Goal: Transaction & Acquisition: Purchase product/service

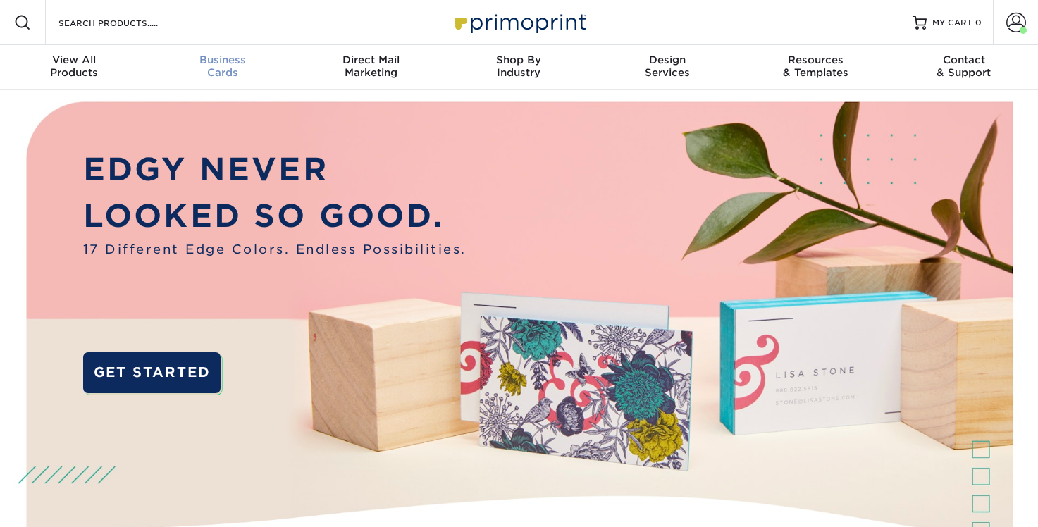
click at [219, 64] on span "Business" at bounding box center [222, 60] width 148 height 13
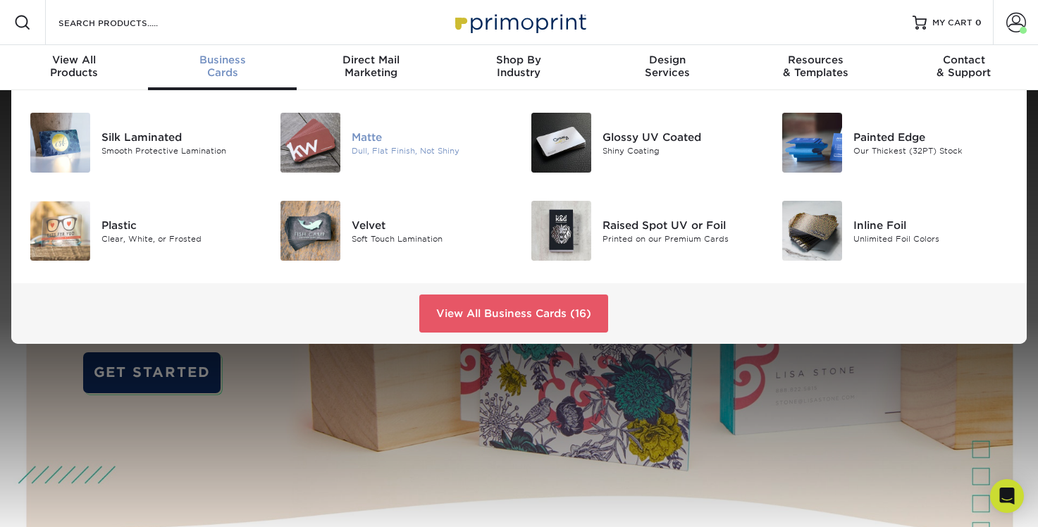
click at [390, 137] on div "Matte" at bounding box center [430, 137] width 156 height 16
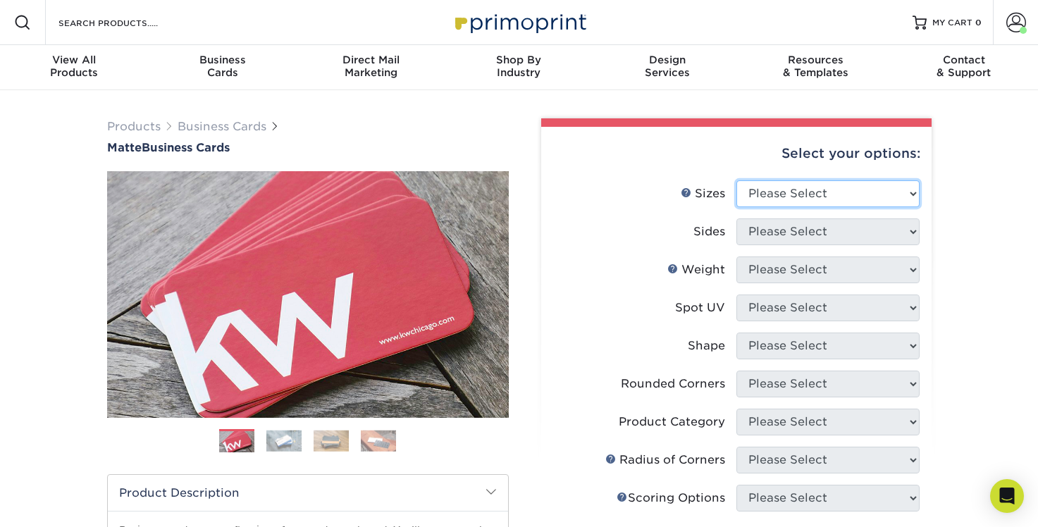
select select "2.00x3.50"
click option "2" x 3.5" - Standard" at bounding box center [0, 0] width 0 height 0
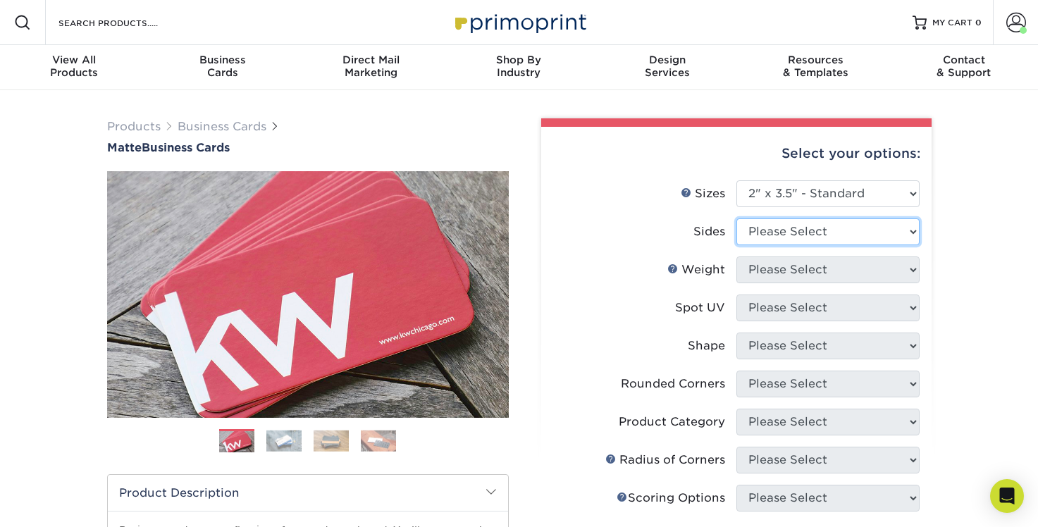
select select "32d3c223-f82c-492b-b915-ba065a00862f"
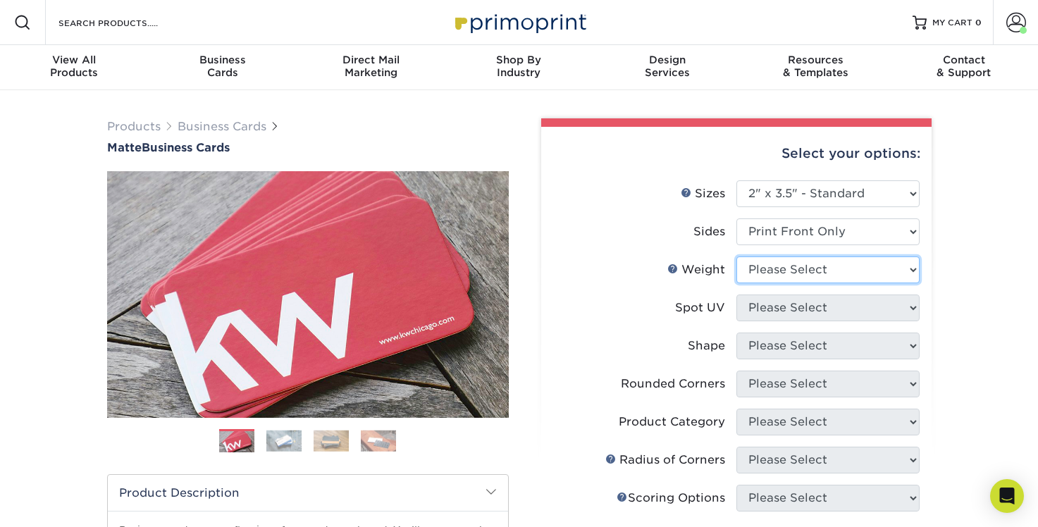
select select "14PT"
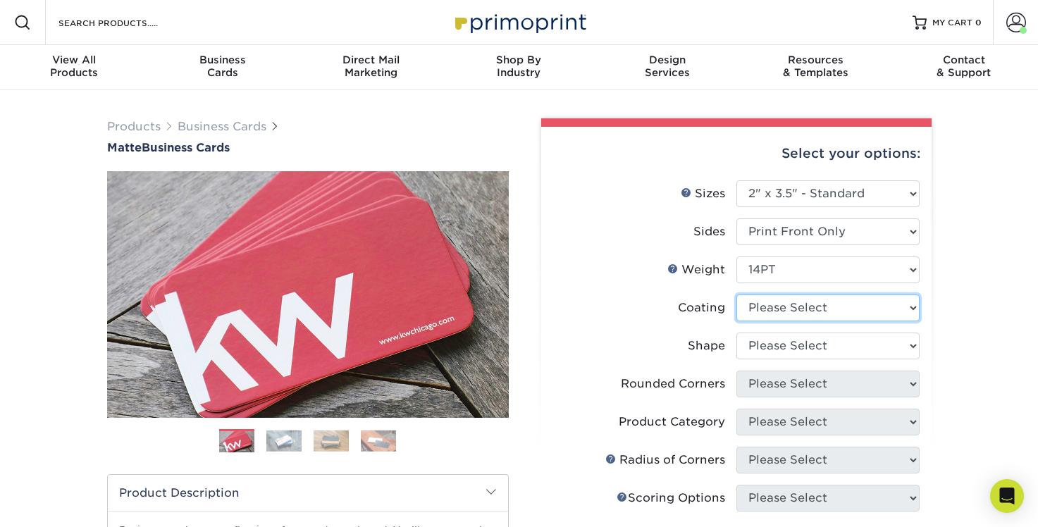
select select "121bb7b5-3b4d-429f-bd8d-bbf80e953313"
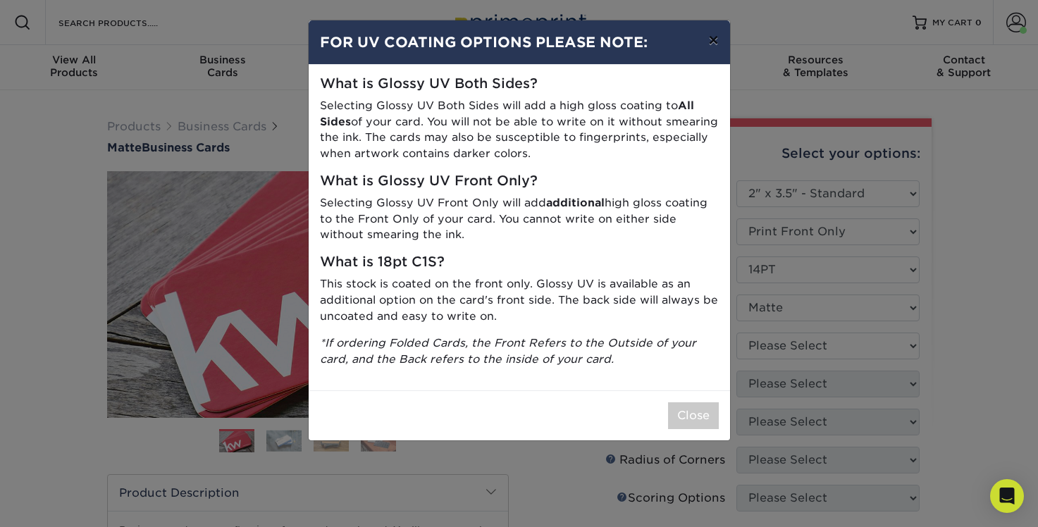
click at [718, 44] on button "×" at bounding box center [713, 39] width 32 height 39
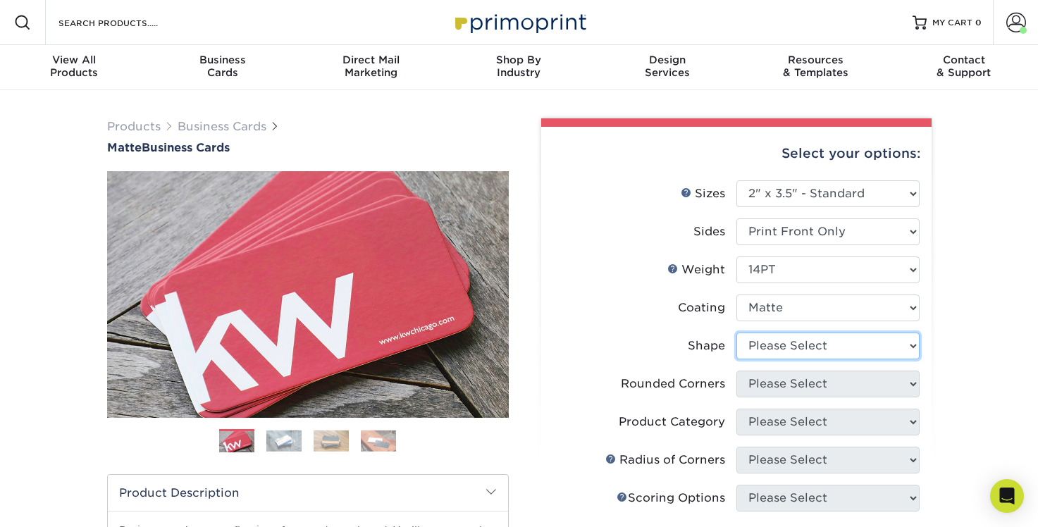
select select "standard"
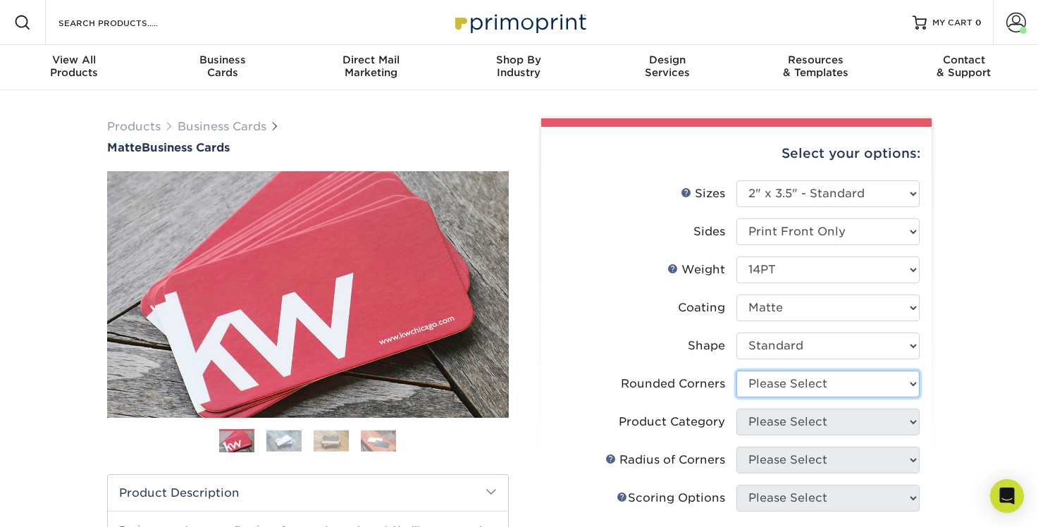
select select "0"
click option "No" at bounding box center [0, 0] width 0 height 0
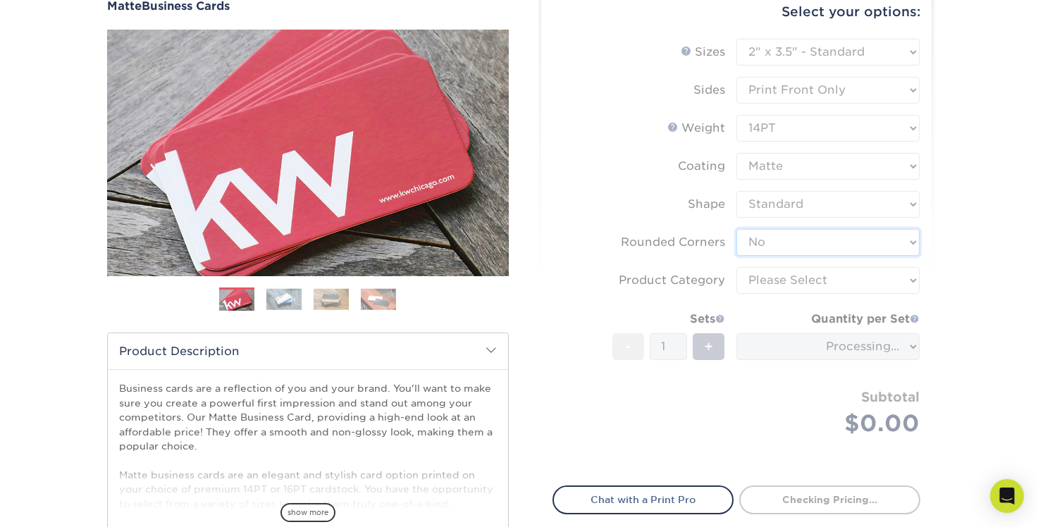
scroll to position [137, 0]
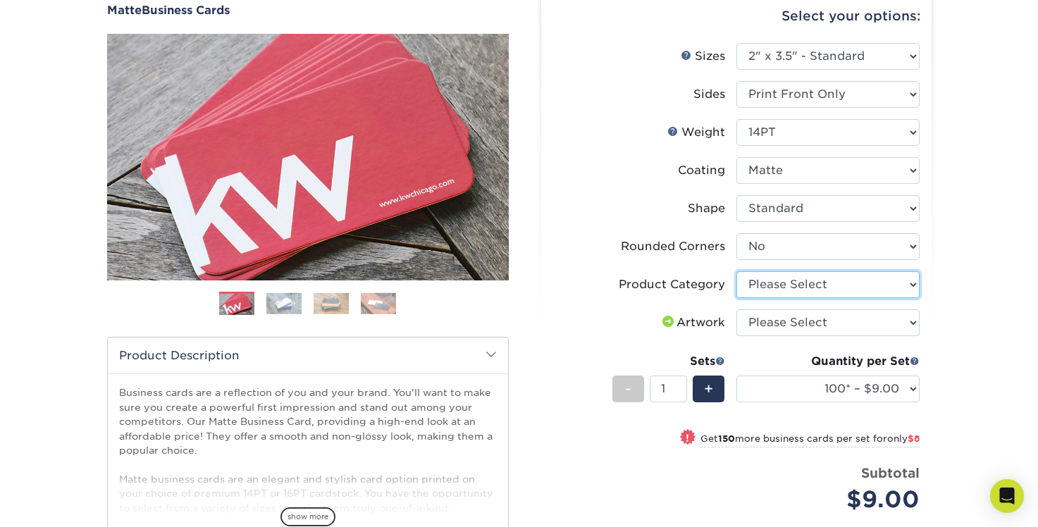
select select "3b5148f1-0588-4f88-a218-97bcfdce65c1"
click option "Business Cards" at bounding box center [0, 0] width 0 height 0
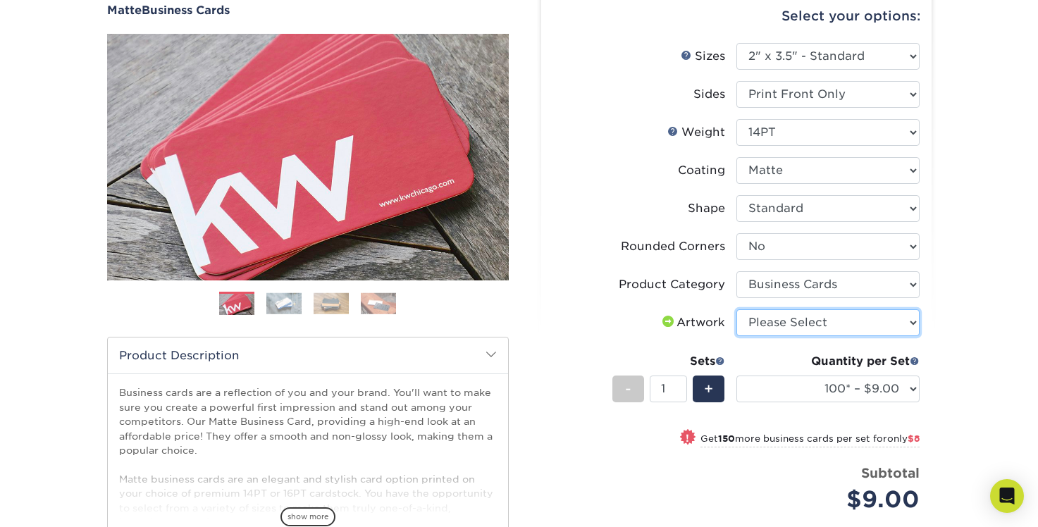
select select "upload"
click option "I will upload files" at bounding box center [0, 0] width 0 height 0
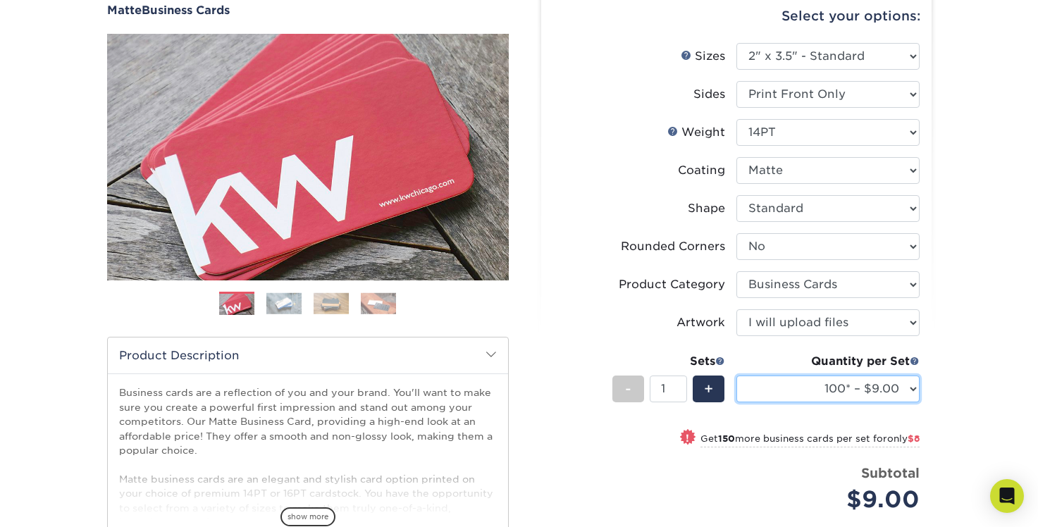
click at [737, 376] on select "100* – $9.00 250* – $17.00 500 – $33.00 1000 – $42.00 2500 – $75.00 5000 – $143…" at bounding box center [828, 389] width 183 height 27
select select "500 – $33.00"
click option "500 – $33.00" at bounding box center [0, 0] width 0 height 0
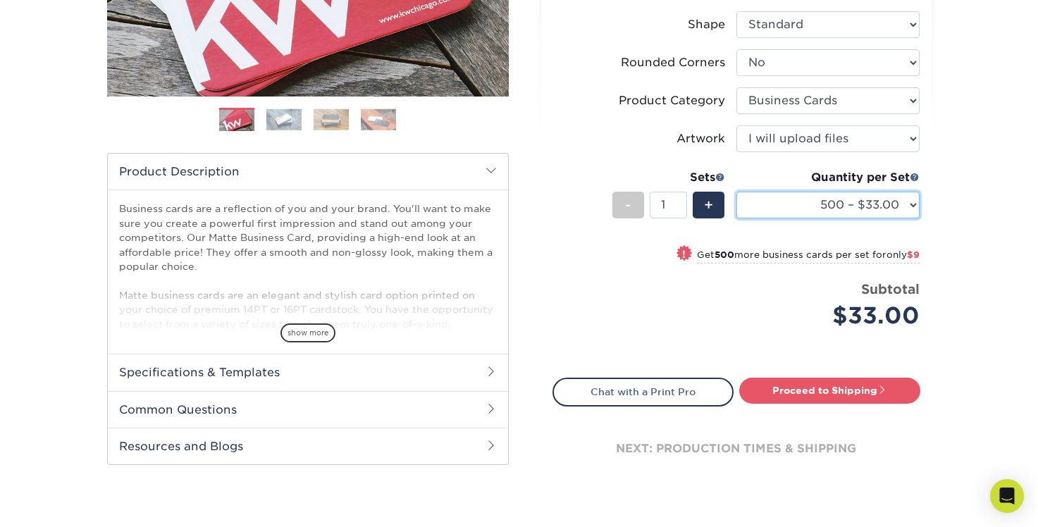
scroll to position [388, 0]
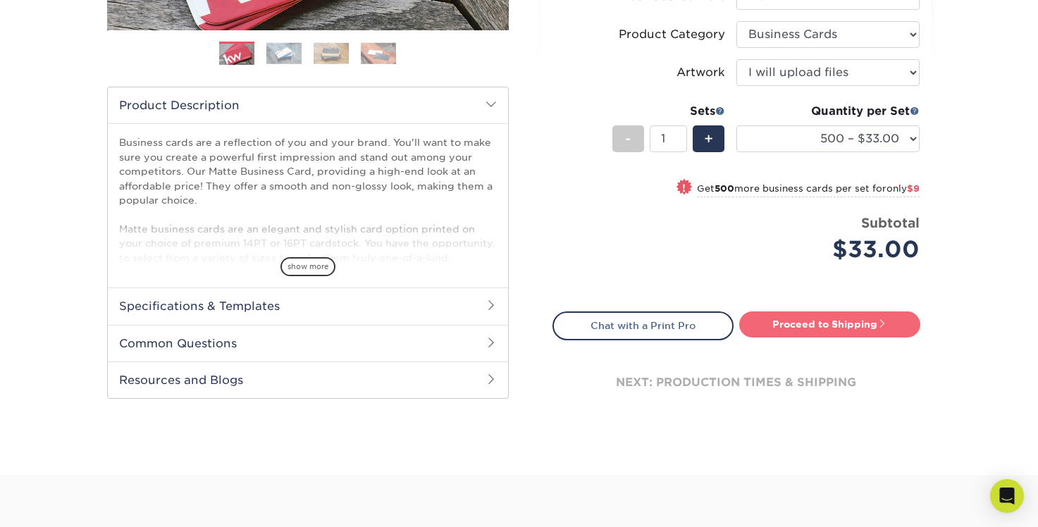
click at [782, 321] on link "Proceed to Shipping" at bounding box center [829, 324] width 181 height 25
type input "Set 1"
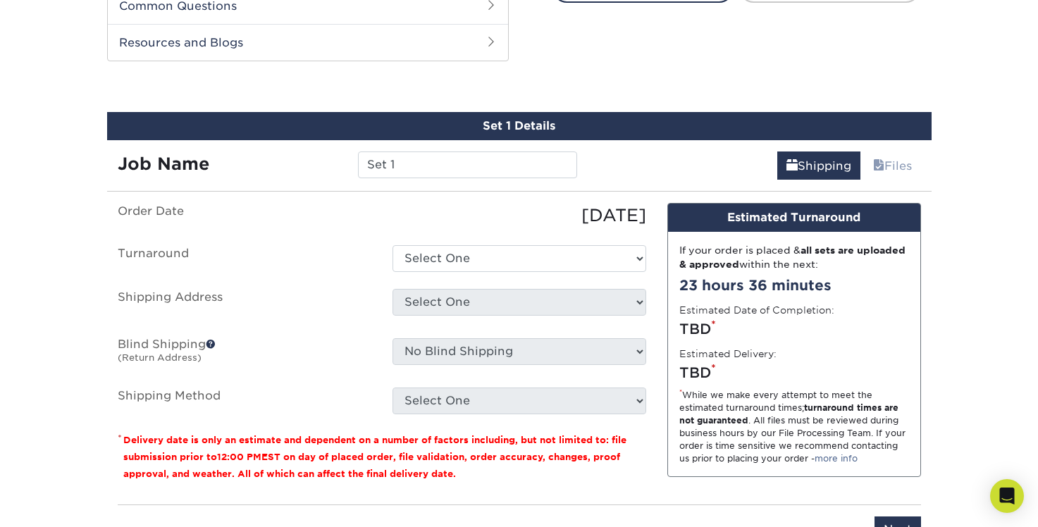
scroll to position [737, 0]
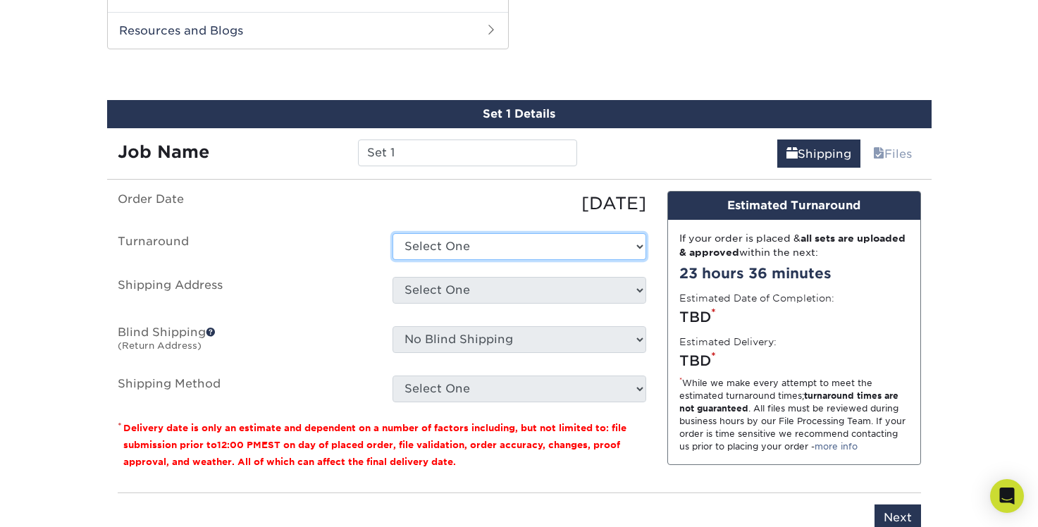
select select "d79235e3-d220-4c12-b56d-a8fd4359e4cd"
click option "2-4 Business Days" at bounding box center [0, 0] width 0 height 0
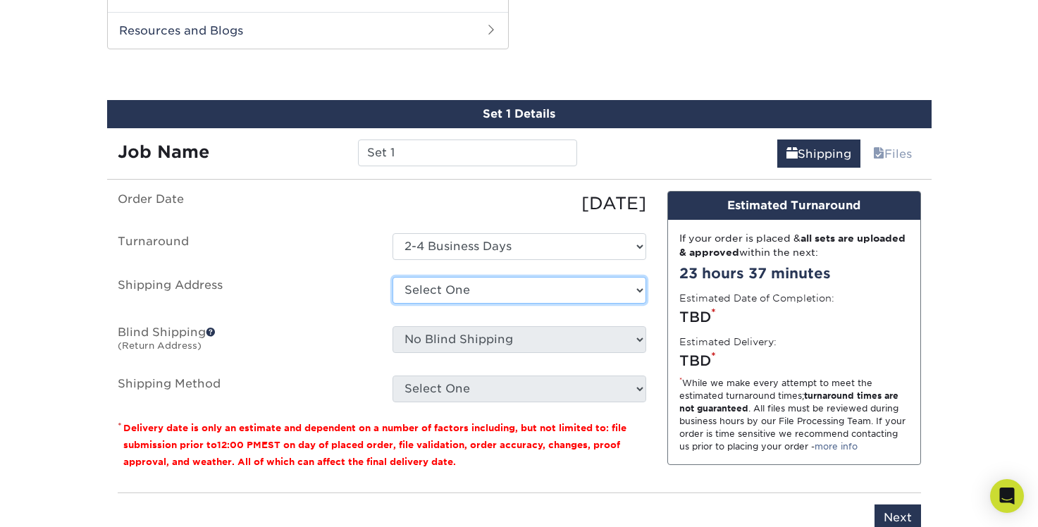
click at [393, 277] on select "Select One BENT - Friedrich BENT Ellen Bill Hildebrand CBENT cicio - lexington …" at bounding box center [520, 290] width 254 height 27
select select "193888"
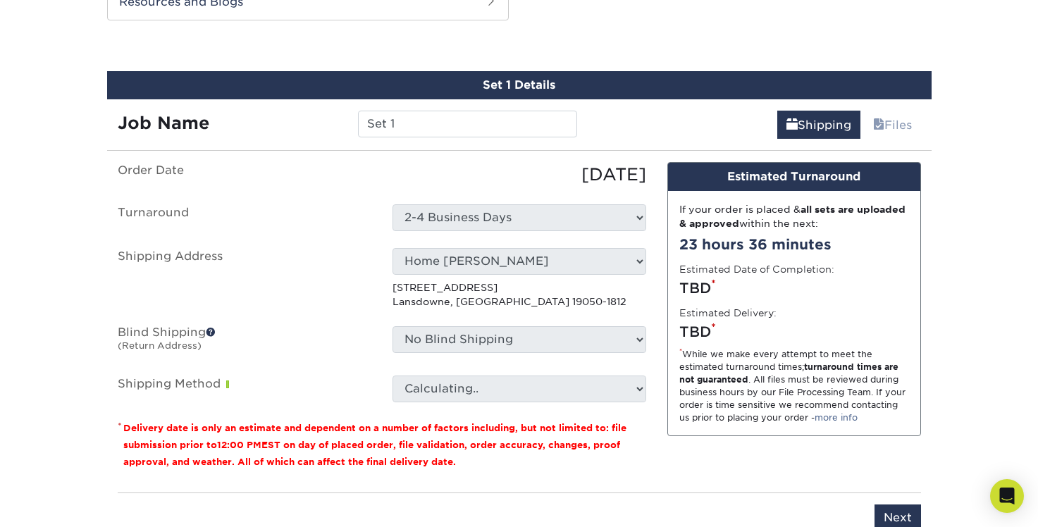
scroll to position [777, 0]
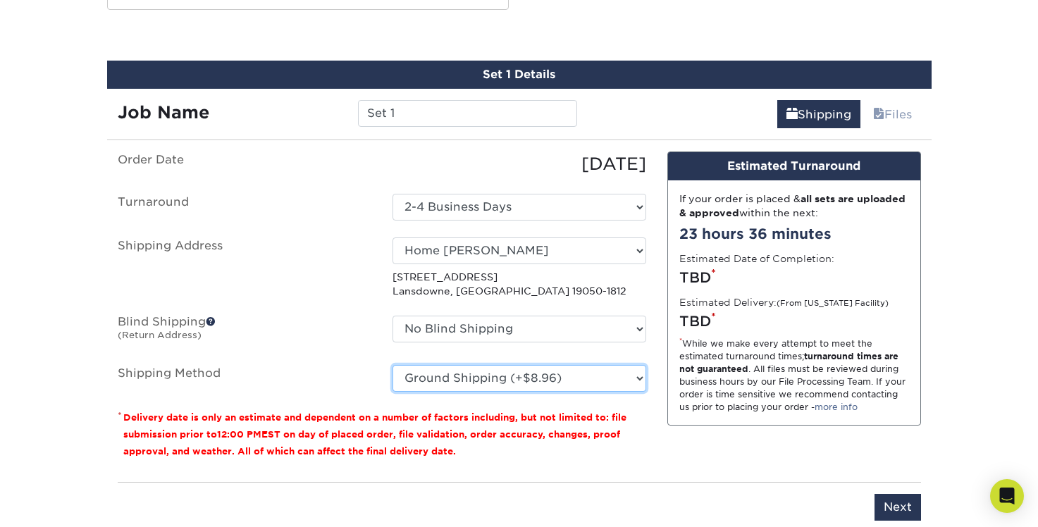
click option "Ground Shipping (+$8.96)" at bounding box center [0, 0] width 0 height 0
click option "Next Day Shipping by 5pm (+$22.96)" at bounding box center [0, 0] width 0 height 0
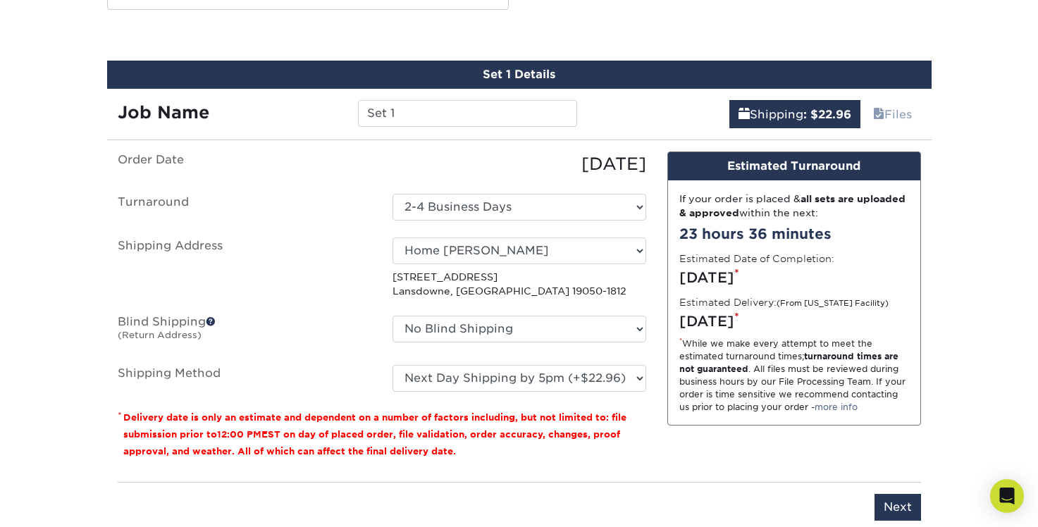
click at [682, 425] on div "Design Estimated Turnaround If your order is placed & all sets are uploaded & a…" at bounding box center [794, 311] width 275 height 319
select select "03"
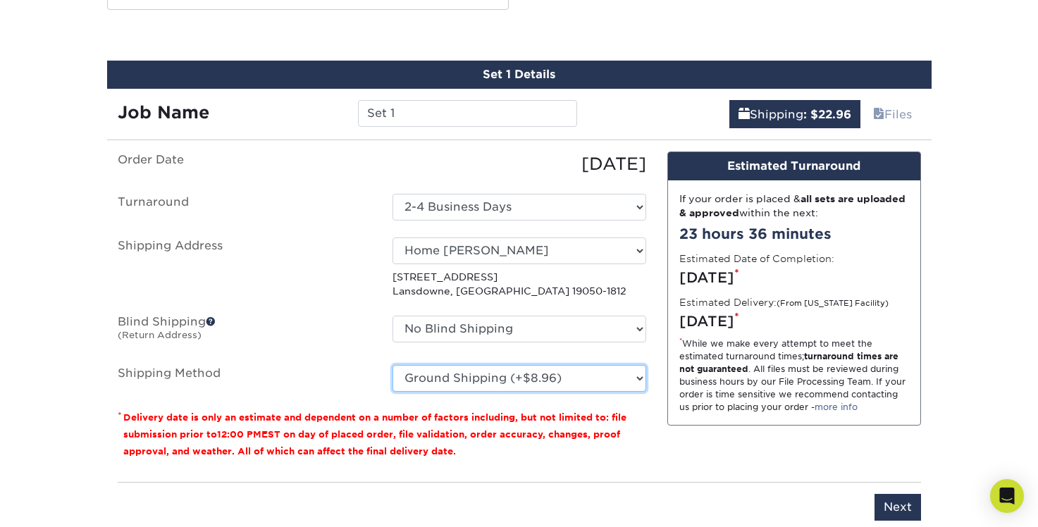
click option "Ground Shipping (+$8.96)" at bounding box center [0, 0] width 0 height 0
click at [642, 426] on p "* Delivery date is only an estimate and dependent on a number of factors includ…" at bounding box center [382, 434] width 529 height 51
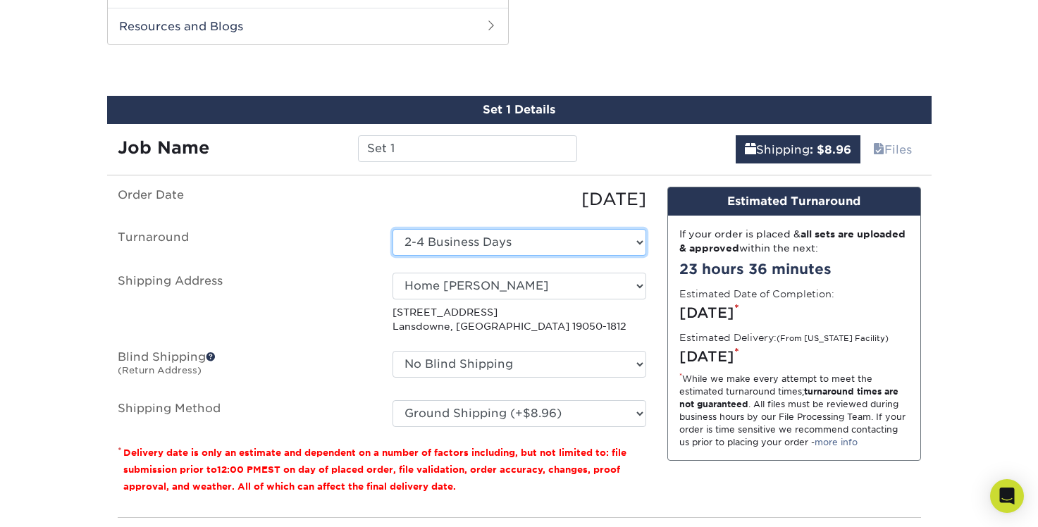
scroll to position [746, 0]
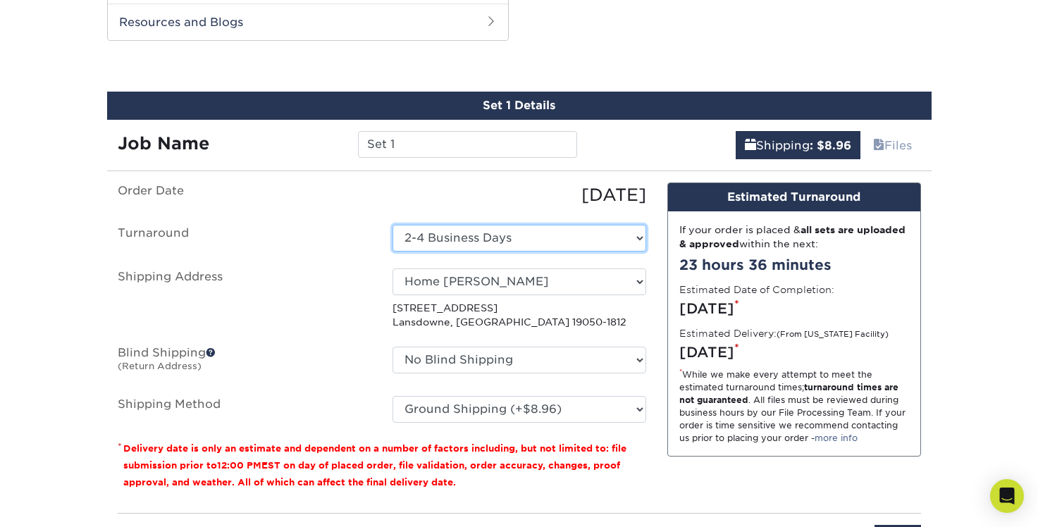
select select "f9559607-eba3-41d3-9330-6ef317d32f1d"
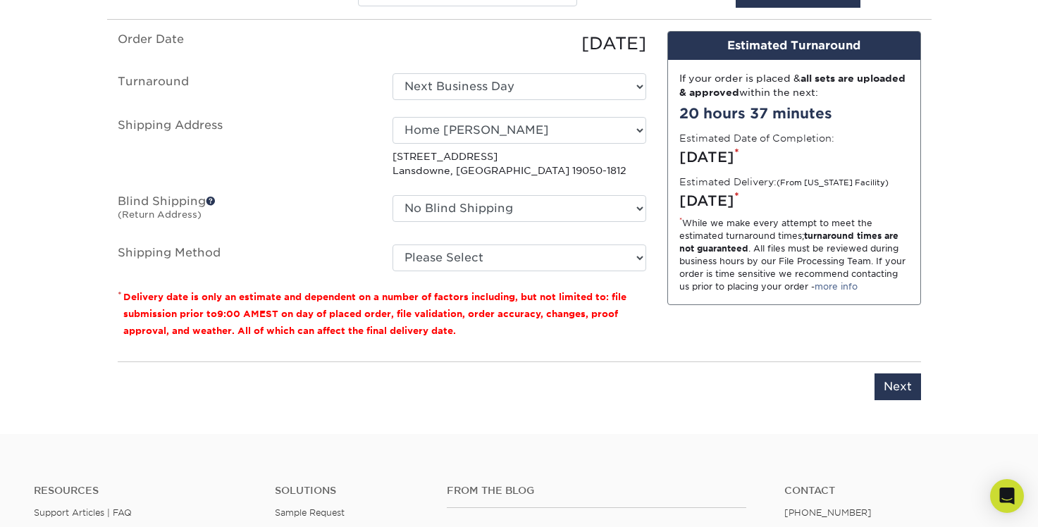
scroll to position [910, 0]
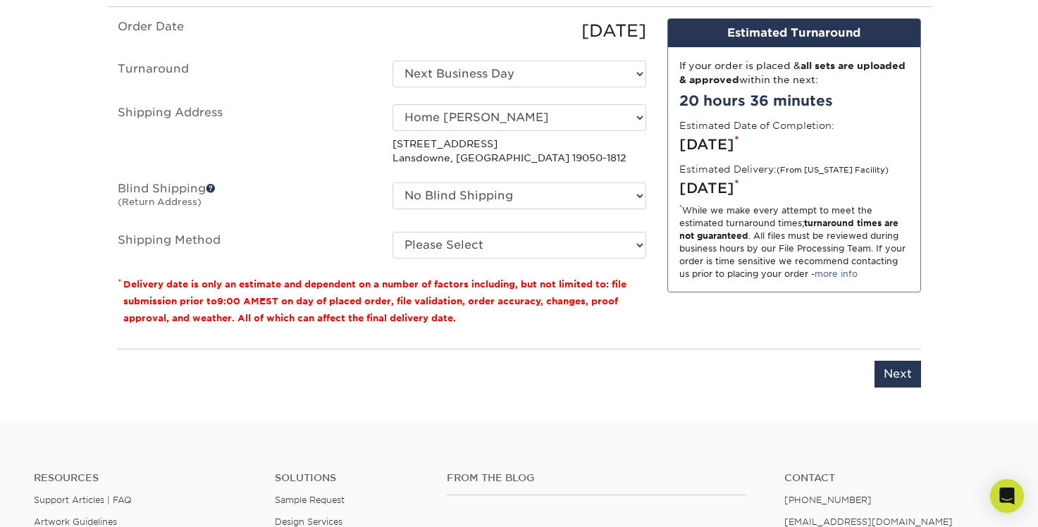
click at [494, 259] on fieldset "Order Date 08/27/2025 Turnaround Select One 2-4 Business Days 2 Day Next Busine…" at bounding box center [382, 146] width 529 height 257
select select "03"
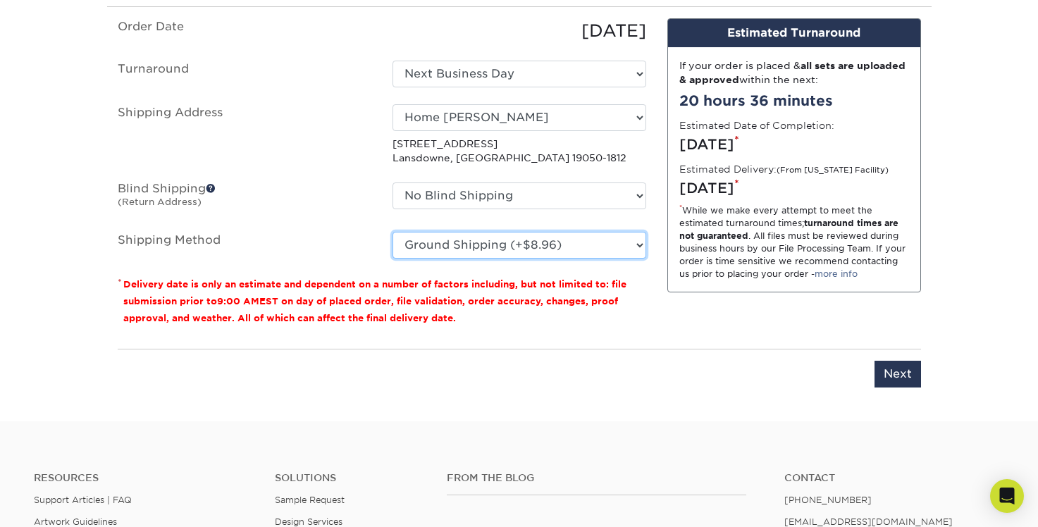
click option "Ground Shipping (+$8.96)" at bounding box center [0, 0] width 0 height 0
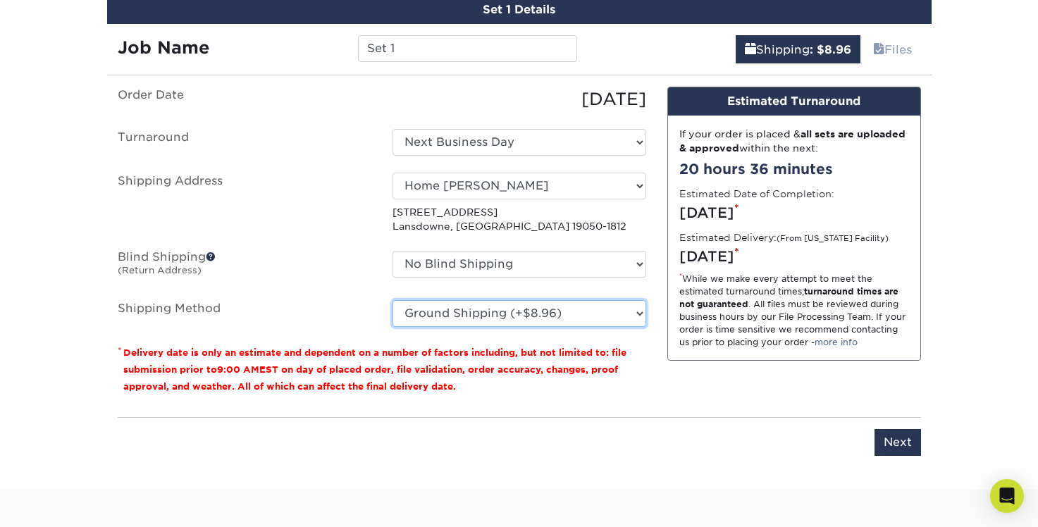
scroll to position [857, 0]
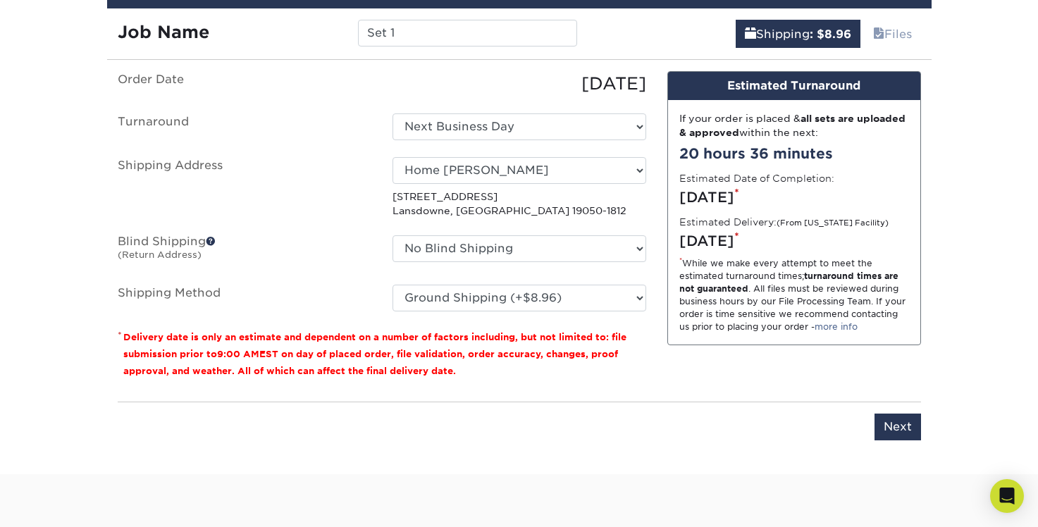
click at [517, 386] on div "Order Date 08/27/2025 Turnaround Select One 2-4 Business Days 2 Day Next Busine…" at bounding box center [382, 230] width 550 height 319
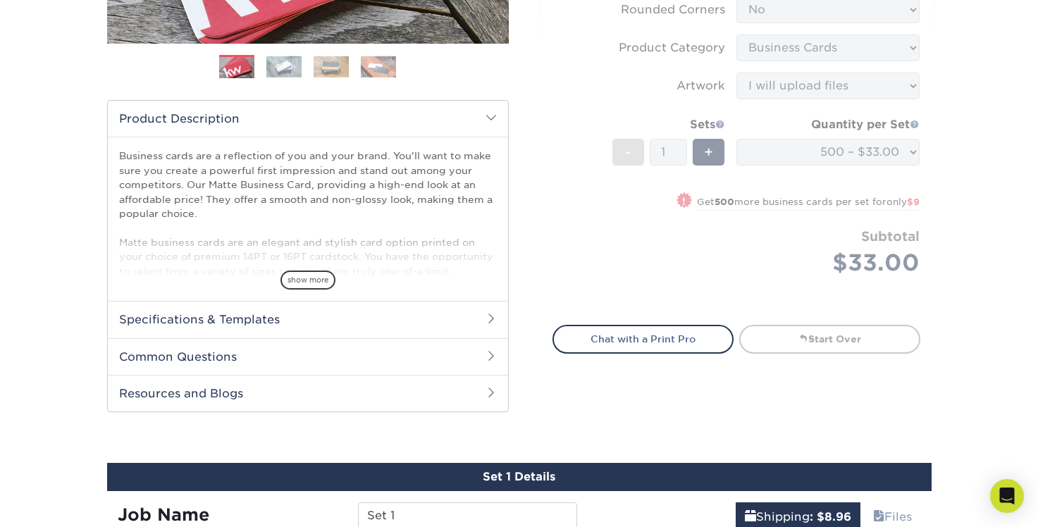
click at [536, 411] on div "Select your options: Sizes Help Sizes Please Select 1.5" x 3.5" - Mini -" at bounding box center [730, 86] width 423 height 685
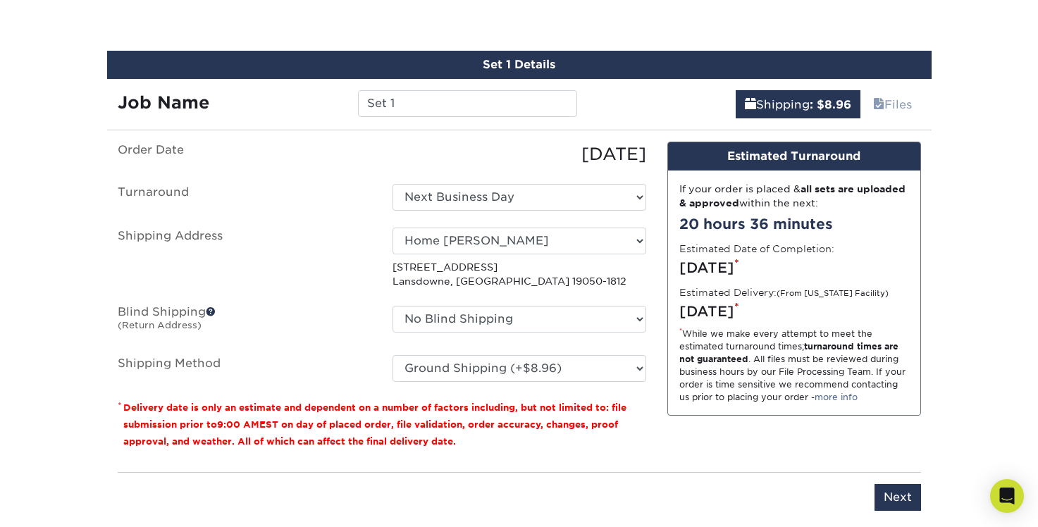
scroll to position [801, 0]
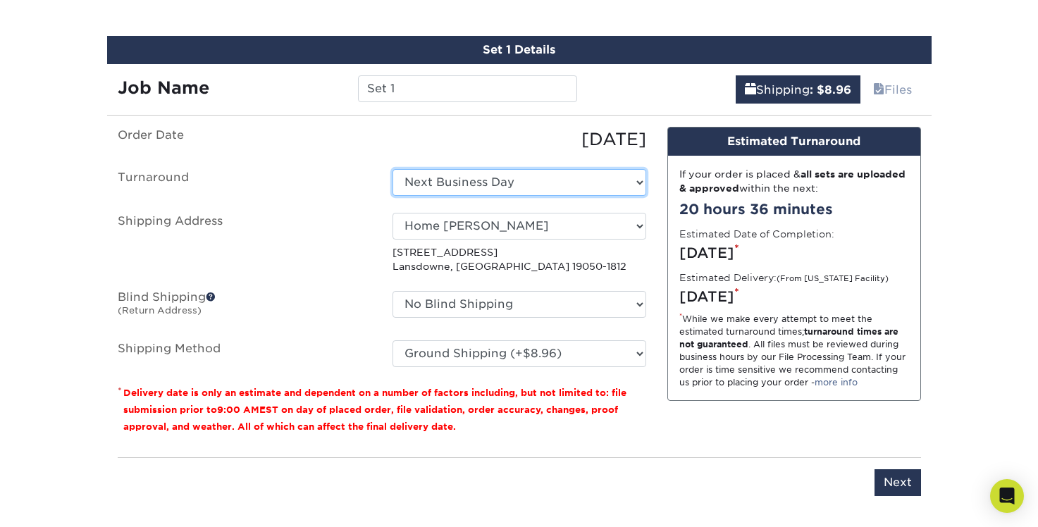
click option "Next Business Day" at bounding box center [0, 0] width 0 height 0
click at [327, 216] on label "Shipping Address" at bounding box center [244, 243] width 275 height 61
select select "3f0b8d80-1426-43e1-830c-863ebea21d4c"
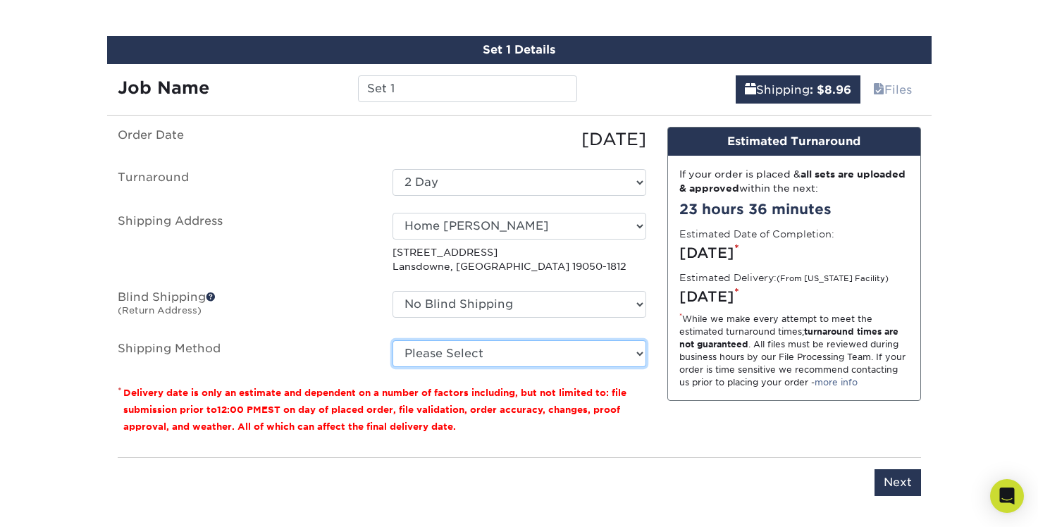
select select "03"
click option "Ground Shipping (+$8.96)" at bounding box center [0, 0] width 0 height 0
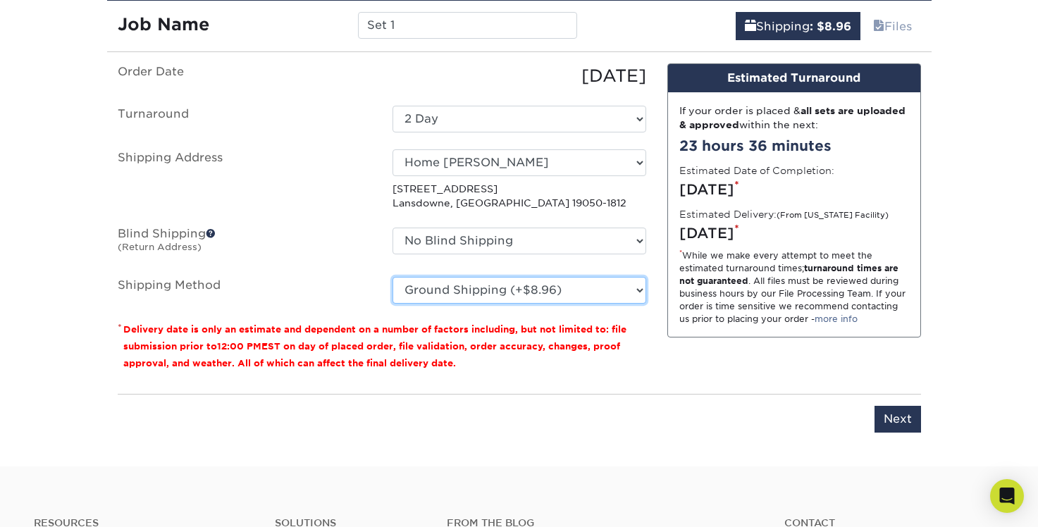
scroll to position [866, 0]
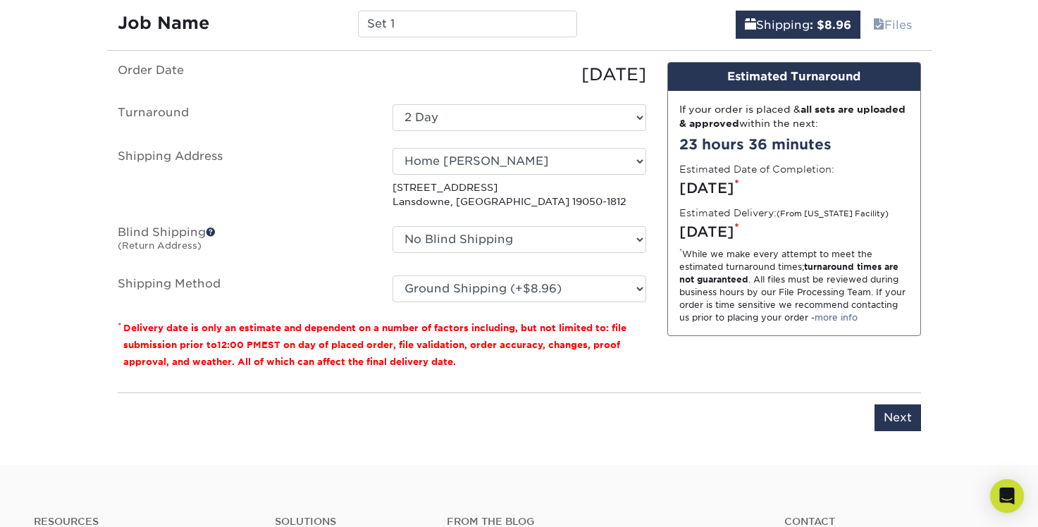
click at [491, 374] on div "Order Date 08/27/2025 Turnaround Select One 2-4 Business Days 2 Day Next Busine…" at bounding box center [382, 221] width 550 height 319
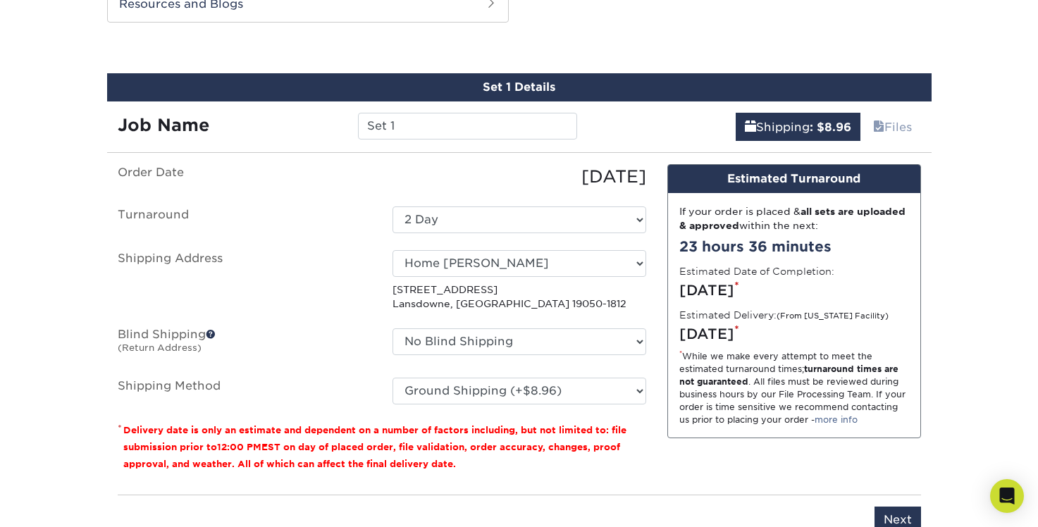
scroll to position [735, 0]
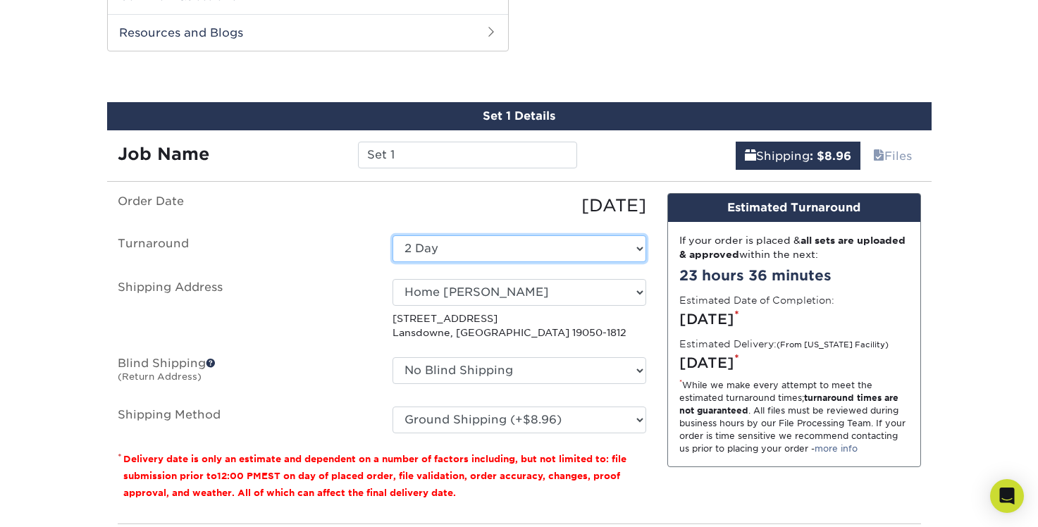
select select "f9559607-eba3-41d3-9330-6ef317d32f1d"
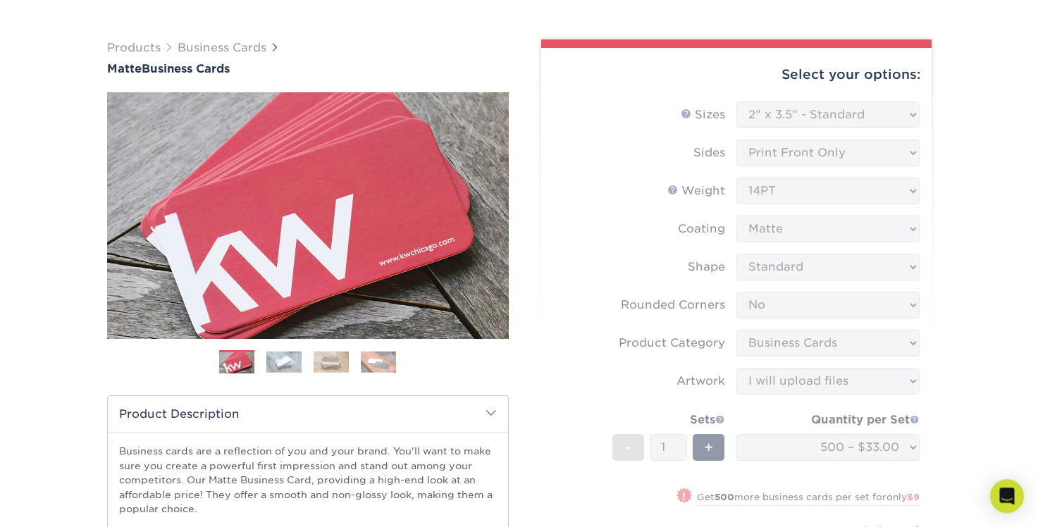
scroll to position [86, 0]
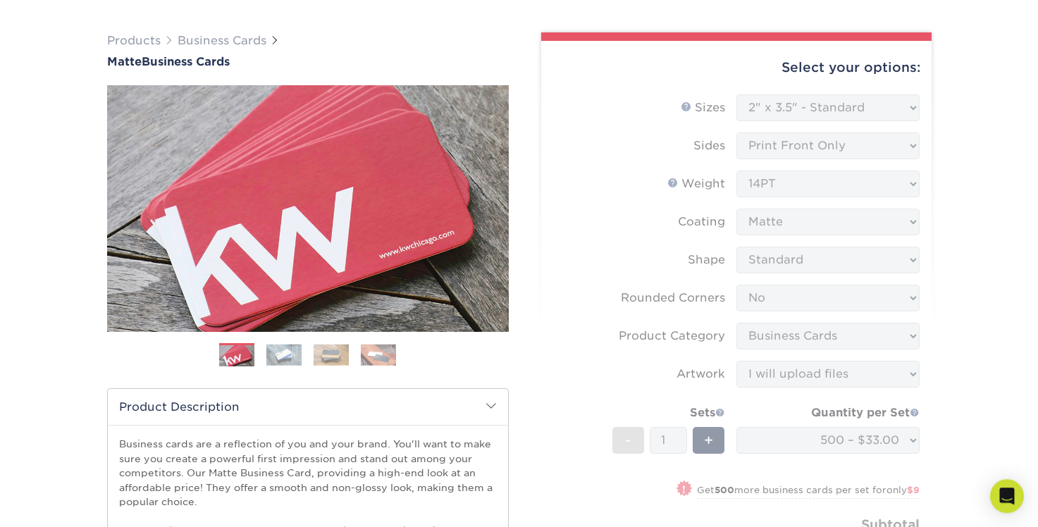
click at [565, 281] on form "Sizes Help Sizes Please Select 1.5" x 3.5" - Mini 1.75" x 3.5" - Mini 2" x 2" -…" at bounding box center [737, 345] width 368 height 503
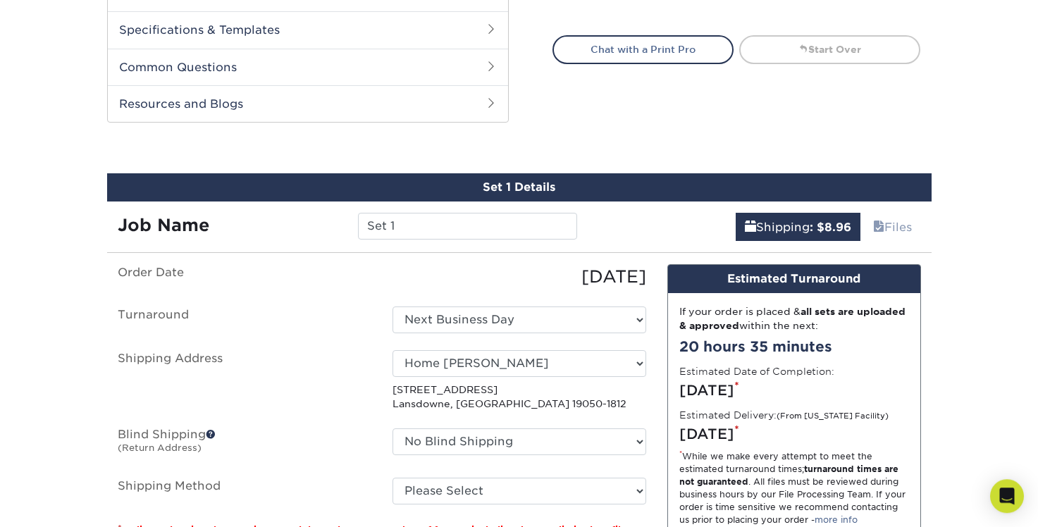
scroll to position [691, 0]
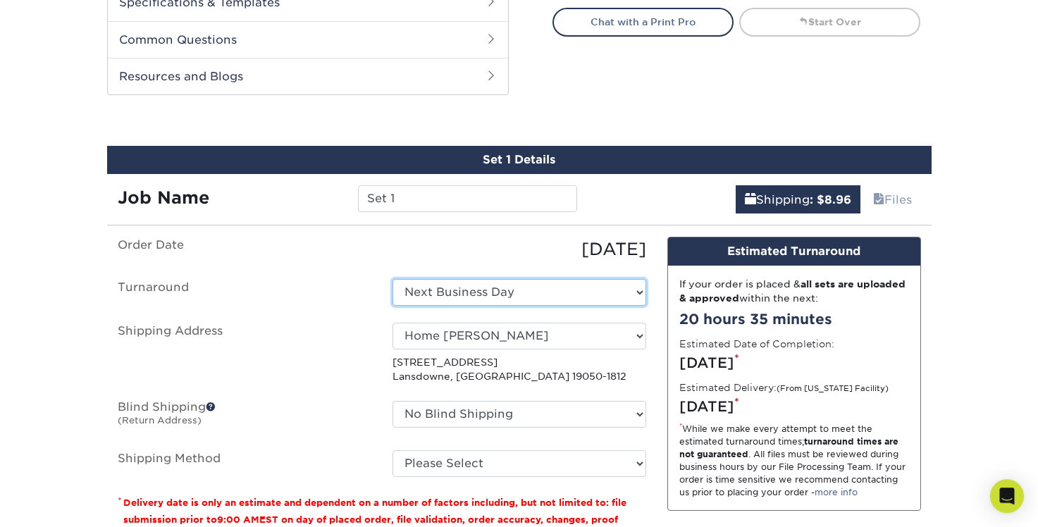
click option "Next Business Day" at bounding box center [0, 0] width 0 height 0
click at [322, 317] on ul "Order Date 08/27/2025 Turnaround Select One 2-4 Business Days 2 Day Next Busine…" at bounding box center [382, 357] width 529 height 240
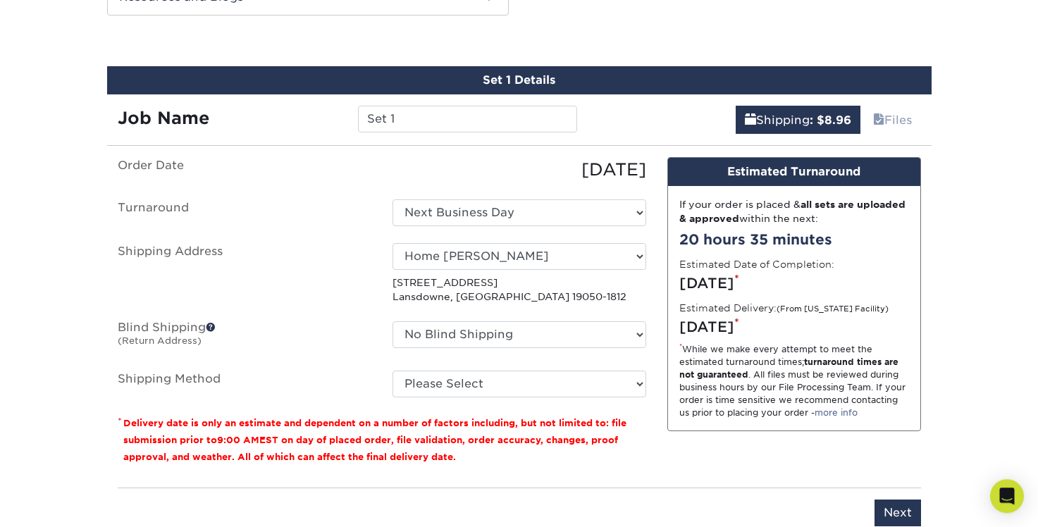
scroll to position [867, 0]
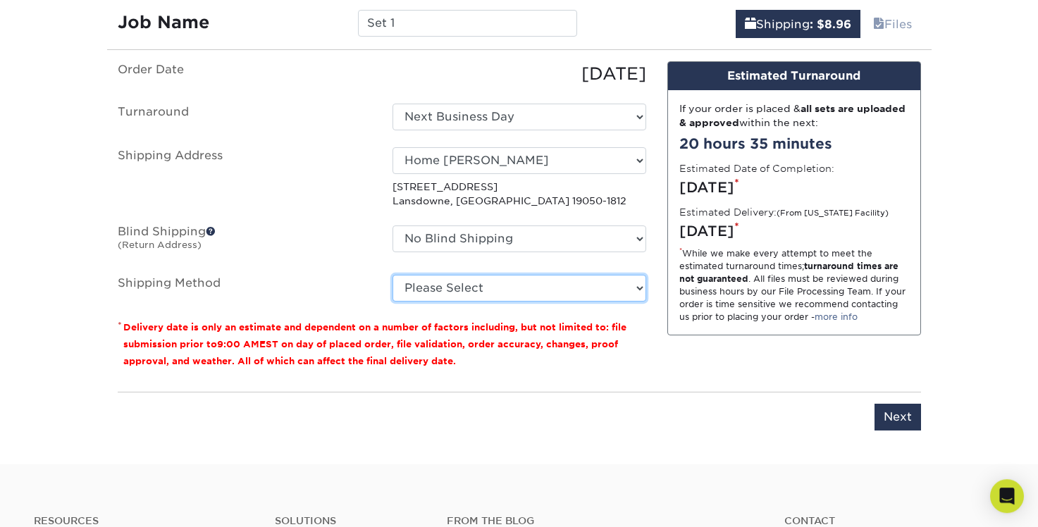
select select "03"
click option "Ground Shipping (+$8.96)" at bounding box center [0, 0] width 0 height 0
click at [308, 197] on label "Shipping Address" at bounding box center [244, 177] width 275 height 61
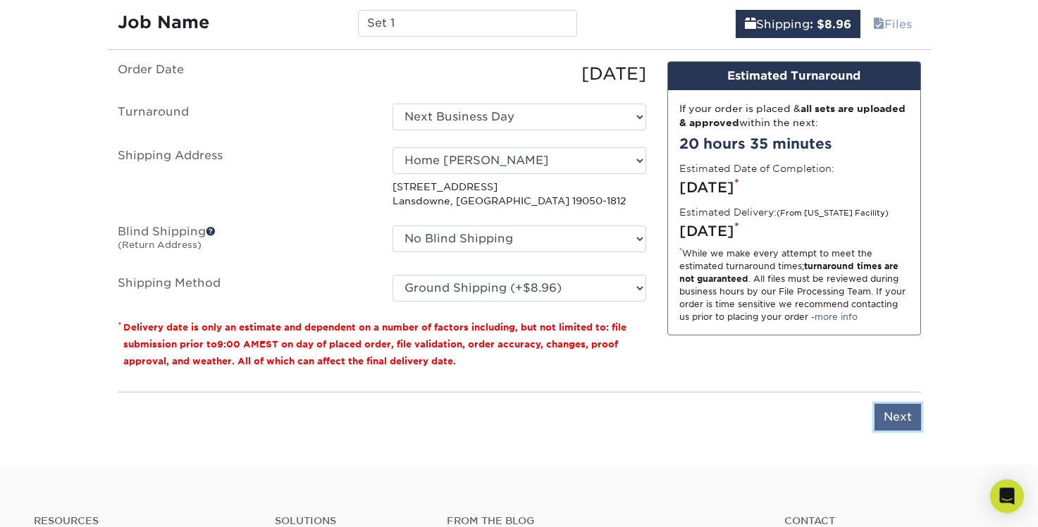
click at [887, 414] on input "Next" at bounding box center [898, 417] width 47 height 27
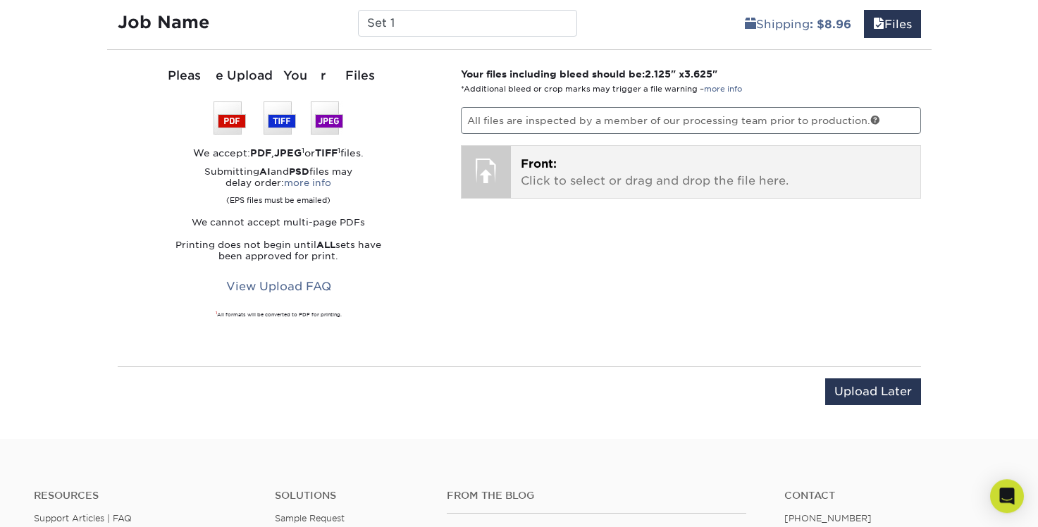
click at [547, 167] on span "Front:" at bounding box center [539, 163] width 36 height 13
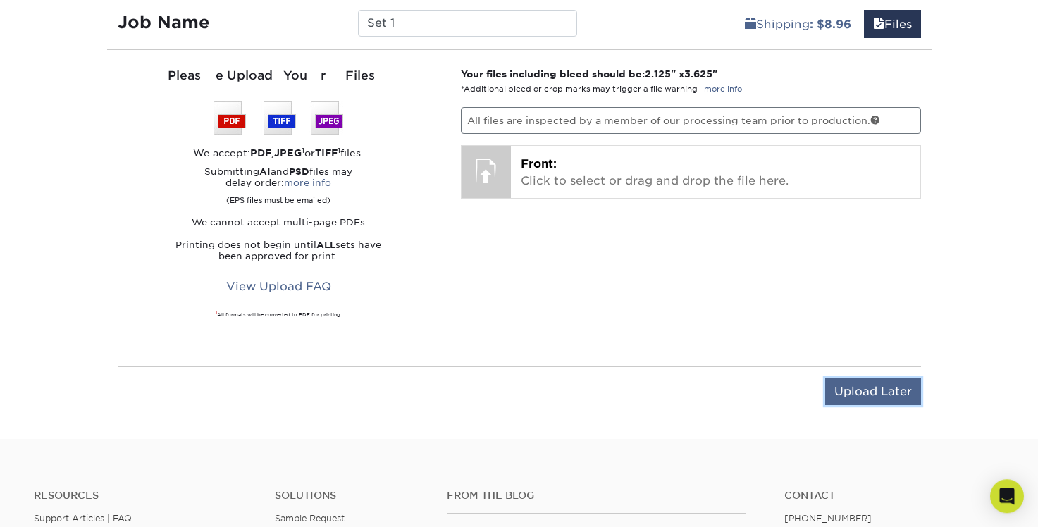
click at [850, 400] on input "Upload Later" at bounding box center [873, 391] width 96 height 27
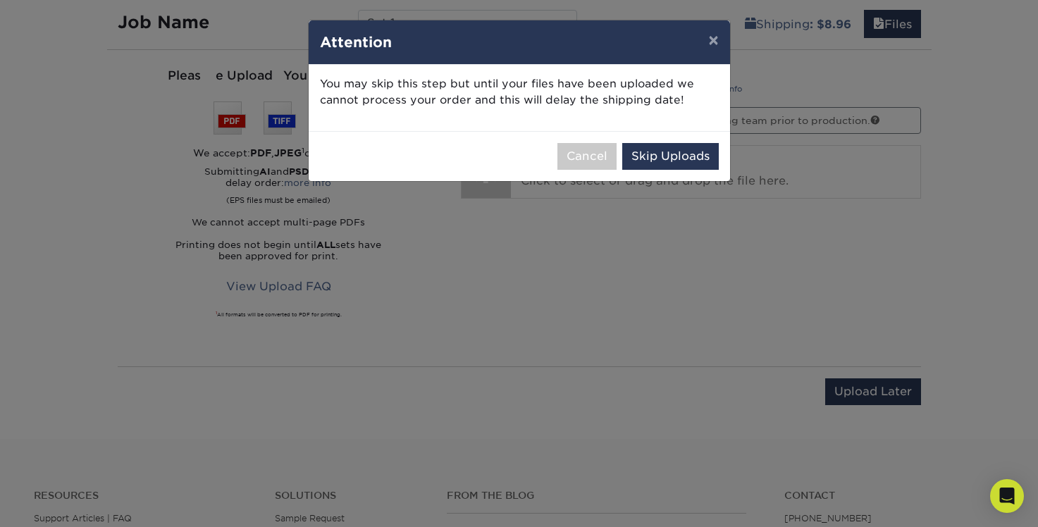
click at [694, 173] on div "Cancel Skip Uploads" at bounding box center [519, 156] width 421 height 50
click at [685, 161] on button "Skip Uploads" at bounding box center [670, 156] width 97 height 27
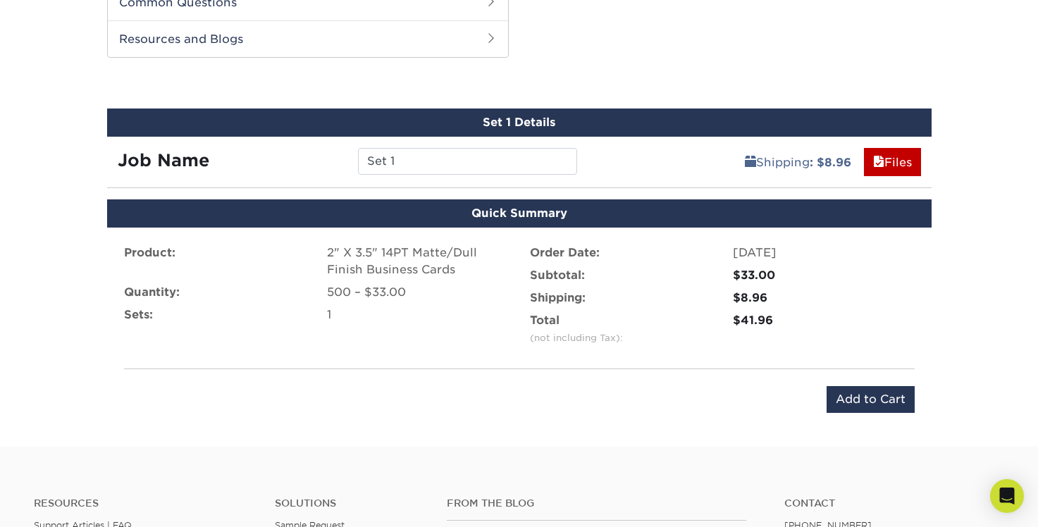
scroll to position [786, 0]
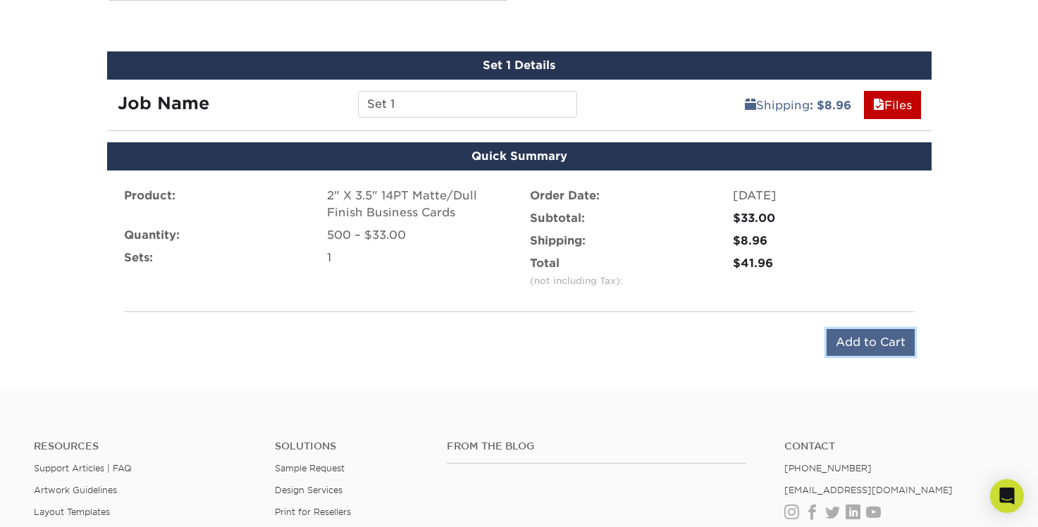
click at [854, 340] on input "Add to Cart" at bounding box center [871, 342] width 88 height 27
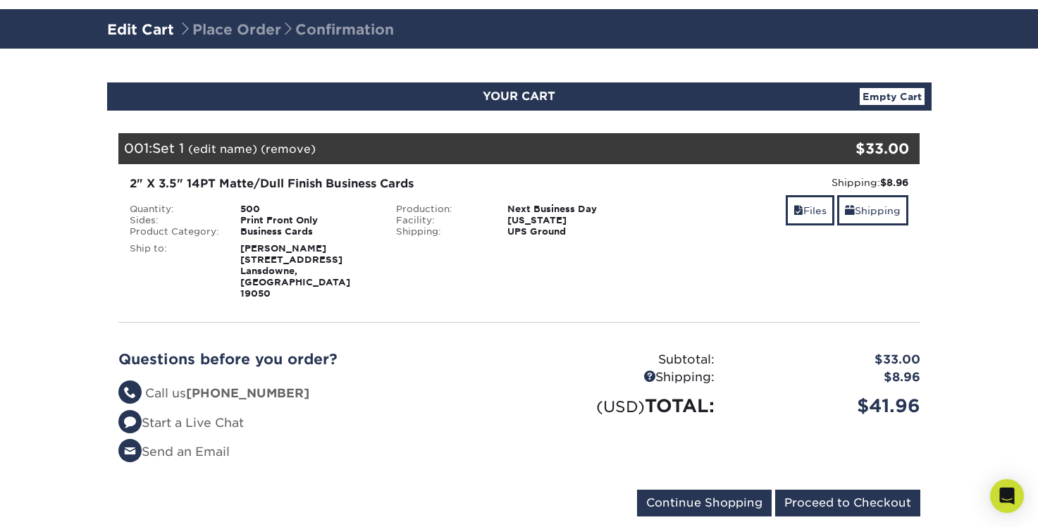
scroll to position [86, 0]
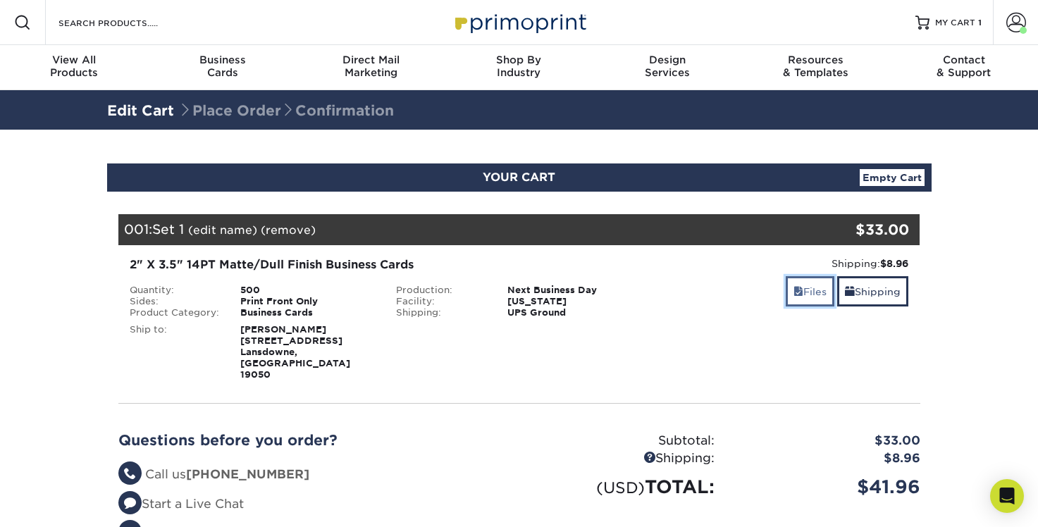
click at [799, 287] on span at bounding box center [799, 291] width 10 height 11
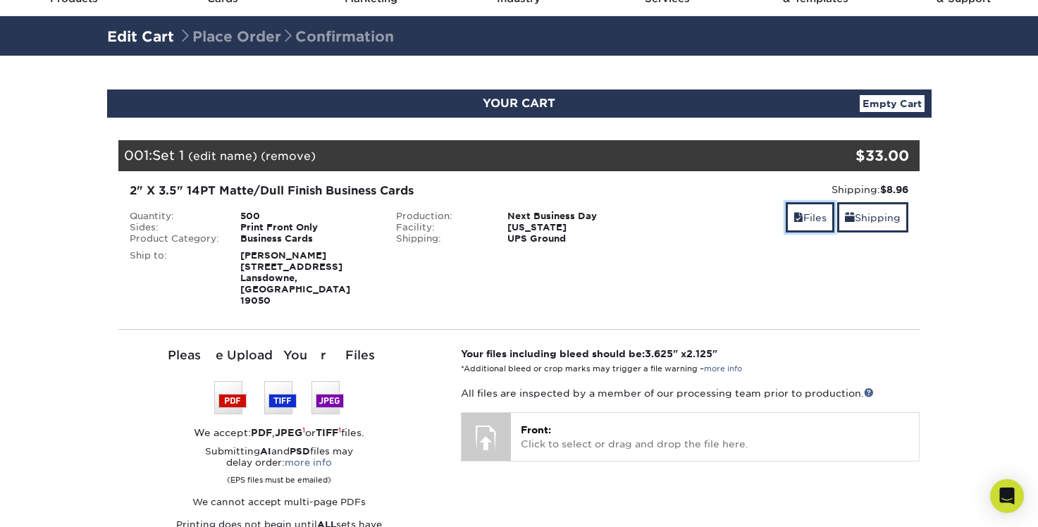
scroll to position [160, 0]
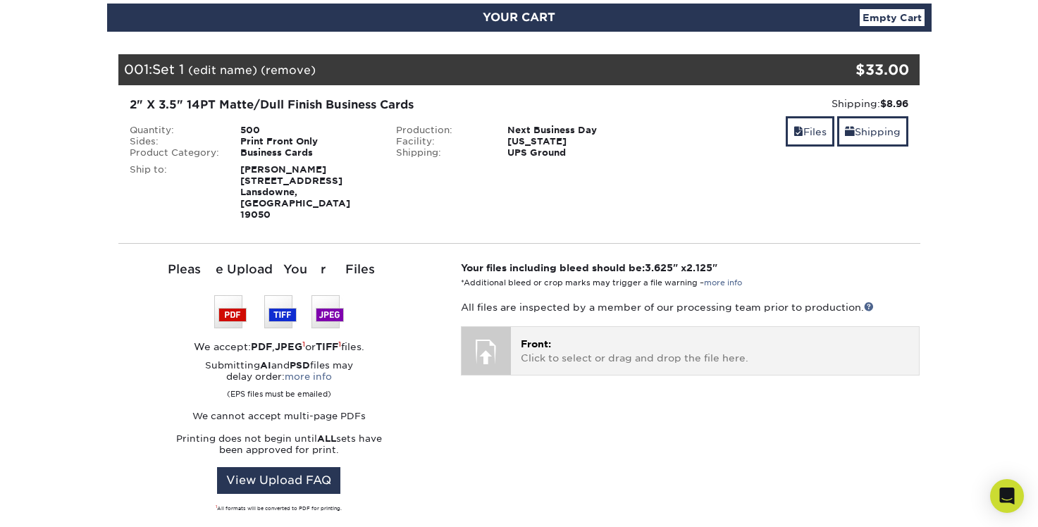
click at [562, 337] on p "Front: Click to select or drag and drop the file here." at bounding box center [715, 351] width 388 height 29
click at [507, 335] on div at bounding box center [486, 351] width 49 height 49
click at [513, 327] on div "Front: Click to select or drag and drop the file here. Choose file" at bounding box center [715, 350] width 408 height 47
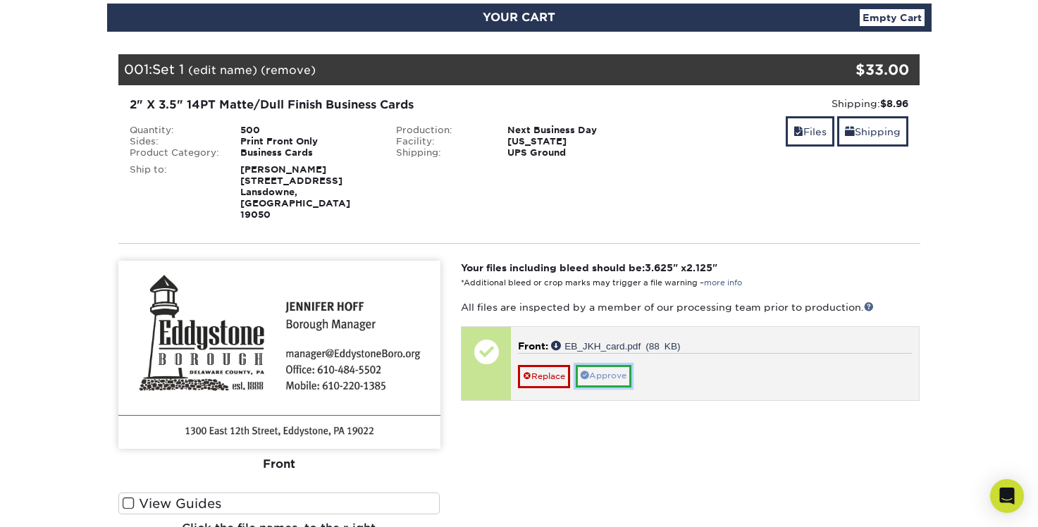
click at [596, 365] on link "Approve" at bounding box center [604, 376] width 56 height 22
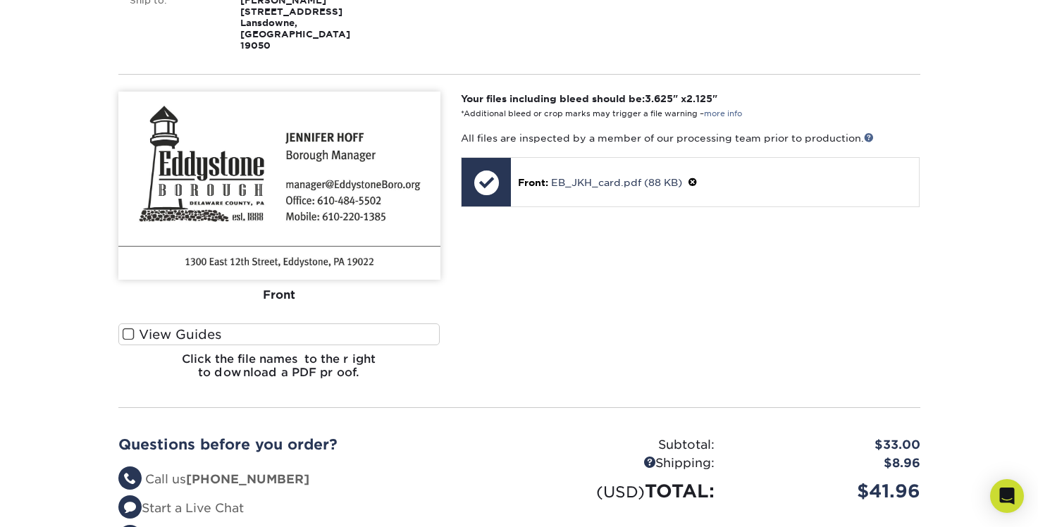
scroll to position [332, 0]
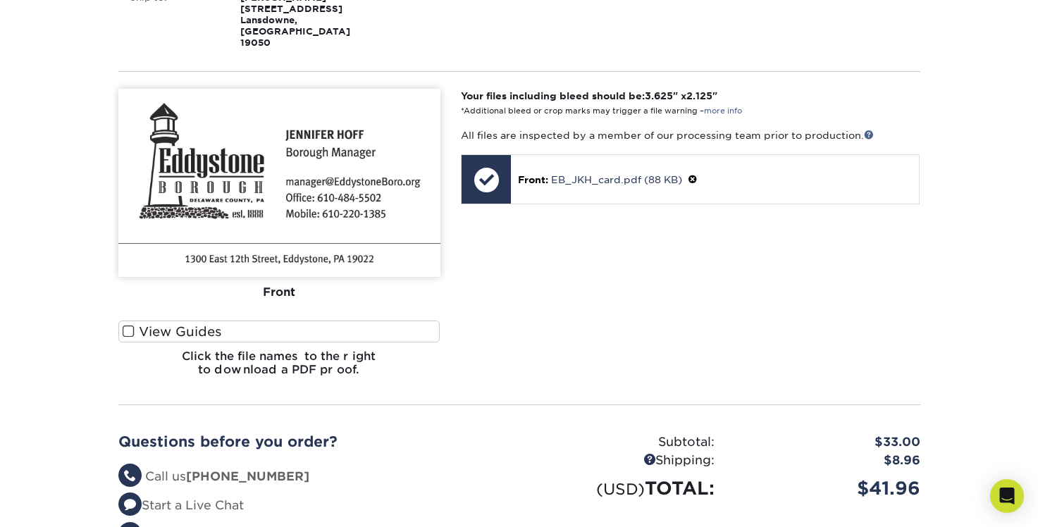
click at [127, 325] on span at bounding box center [129, 331] width 12 height 13
click at [0, 0] on input "View Guides" at bounding box center [0, 0] width 0 height 0
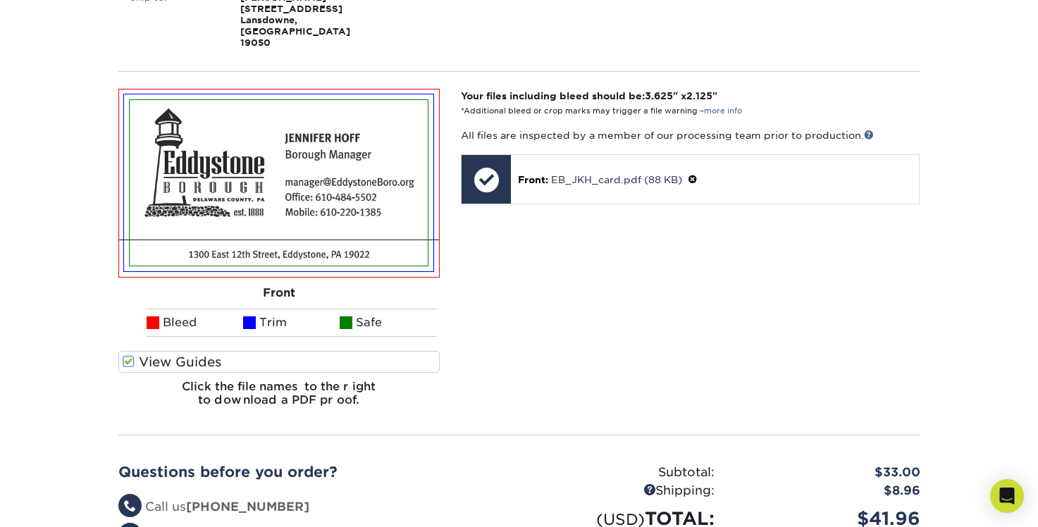
click at [123, 355] on span at bounding box center [129, 361] width 12 height 13
click at [0, 0] on input "View Guides" at bounding box center [0, 0] width 0 height 0
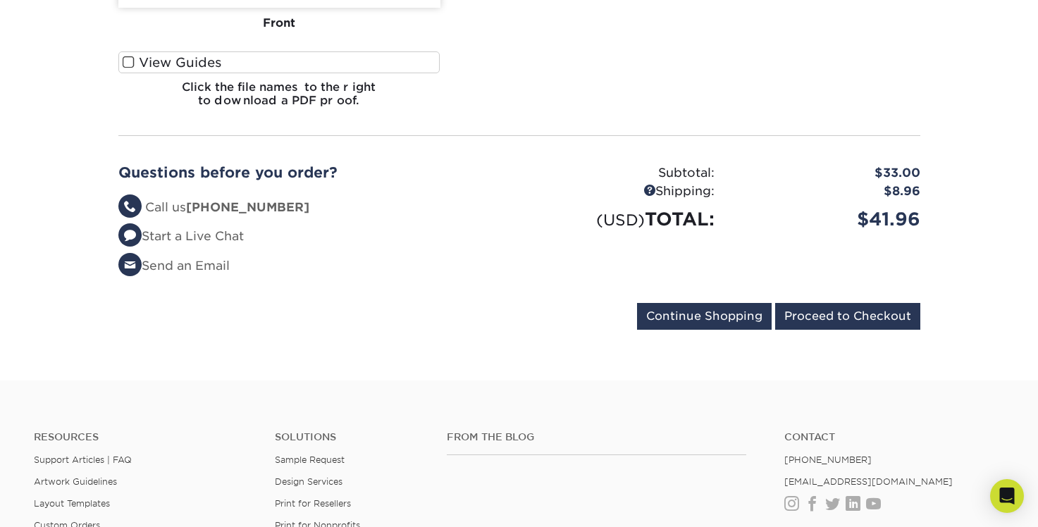
scroll to position [666, 0]
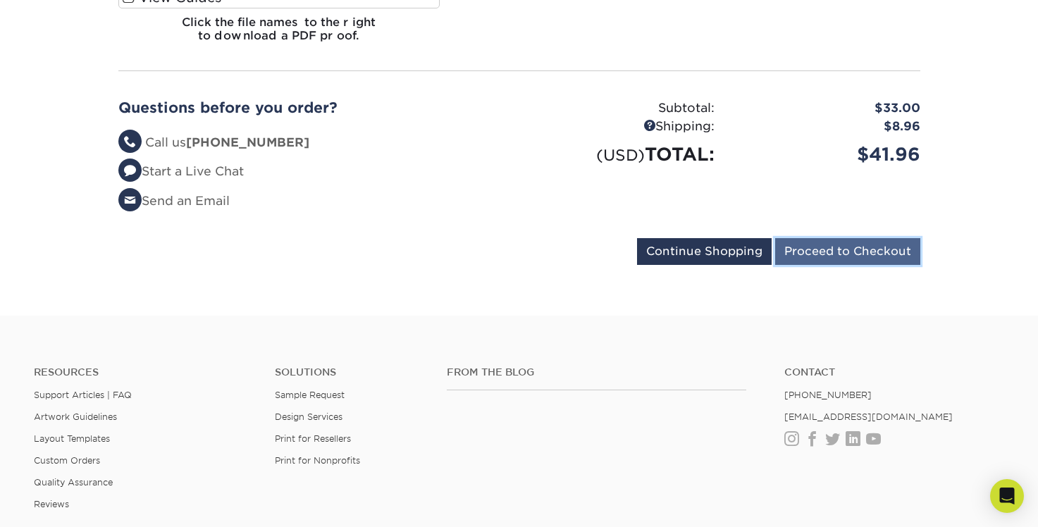
click at [825, 238] on input "Proceed to Checkout" at bounding box center [847, 251] width 145 height 27
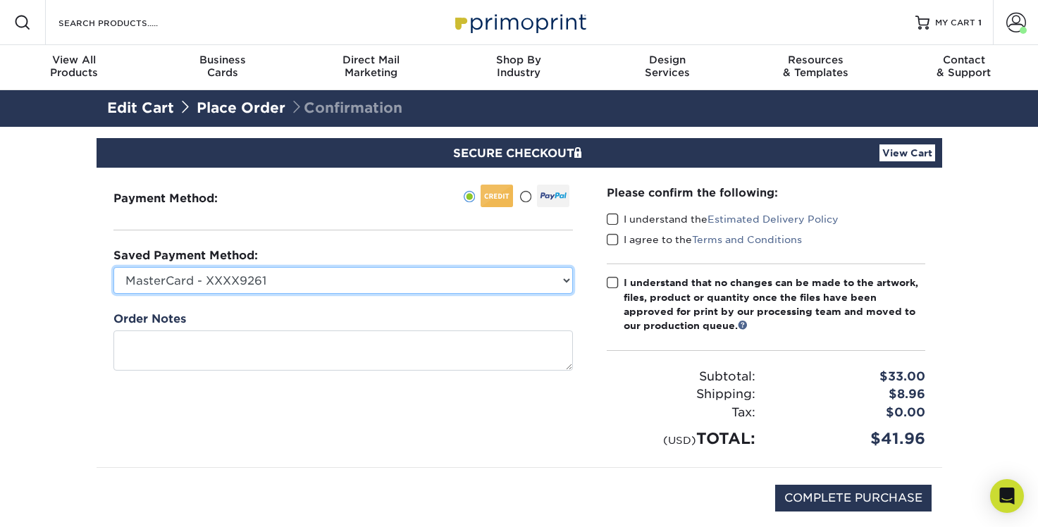
select select
click option "New Credit Card" at bounding box center [0, 0] width 0 height 0
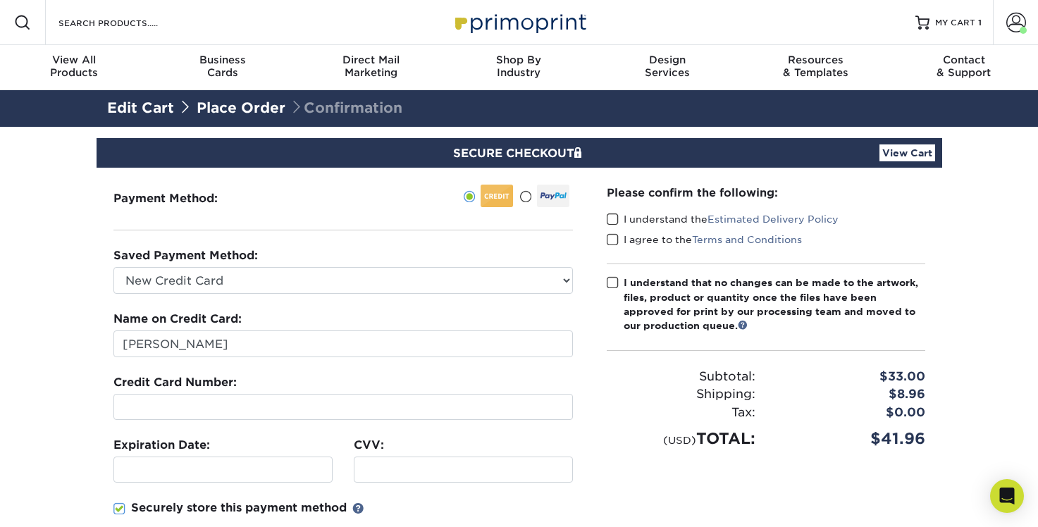
click at [75, 369] on section "SECURE CHECKOUT View Cart Payment Method: Saved Payment Method:" at bounding box center [519, 438] width 1038 height 622
click at [194, 462] on div at bounding box center [222, 470] width 219 height 26
click at [389, 477] on div at bounding box center [463, 470] width 219 height 26
click at [85, 406] on section "SECURE CHECKOUT View Cart Payment Method: Saved Payment Method:" at bounding box center [519, 438] width 1038 height 622
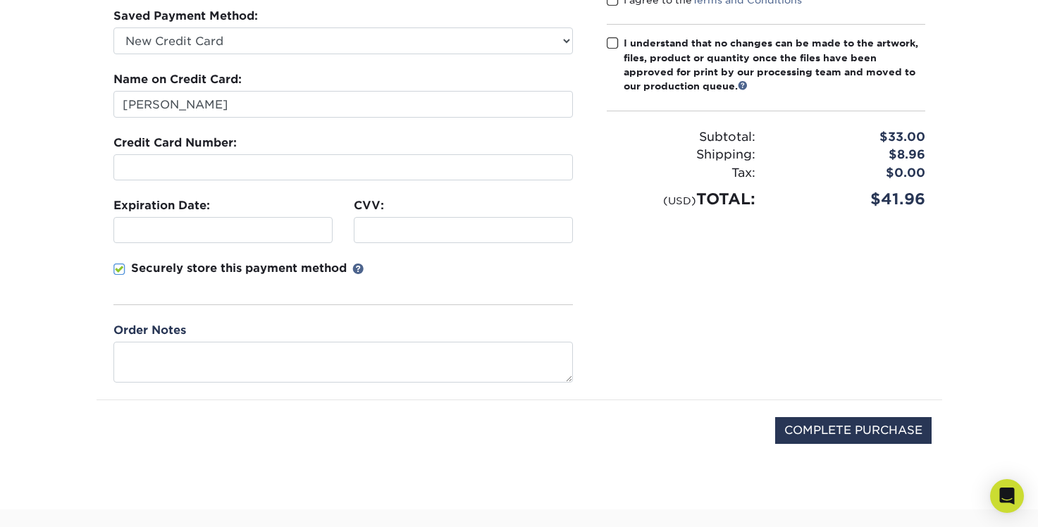
scroll to position [262, 0]
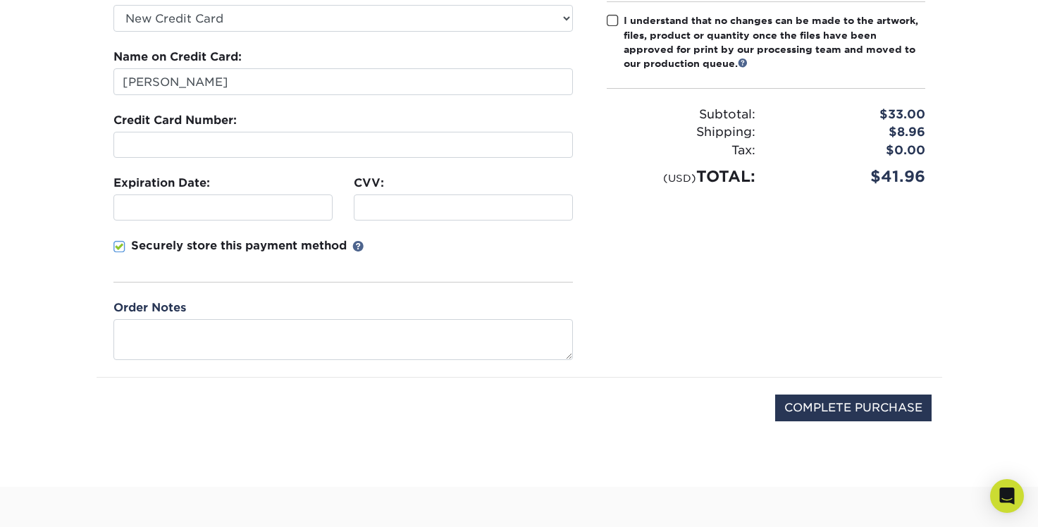
click at [118, 243] on span at bounding box center [119, 246] width 12 height 13
click at [0, 0] on input "Securely store this payment method" at bounding box center [0, 0] width 0 height 0
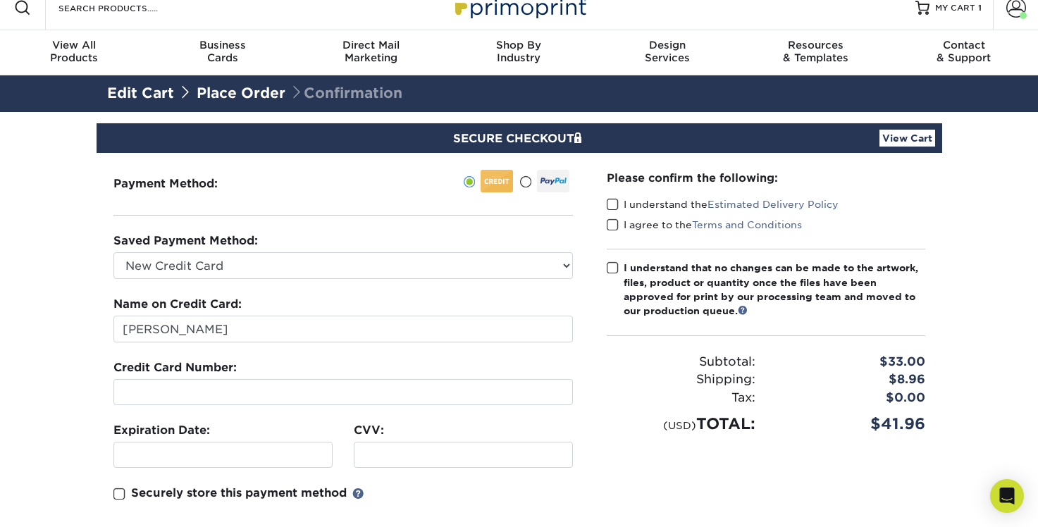
scroll to position [0, 0]
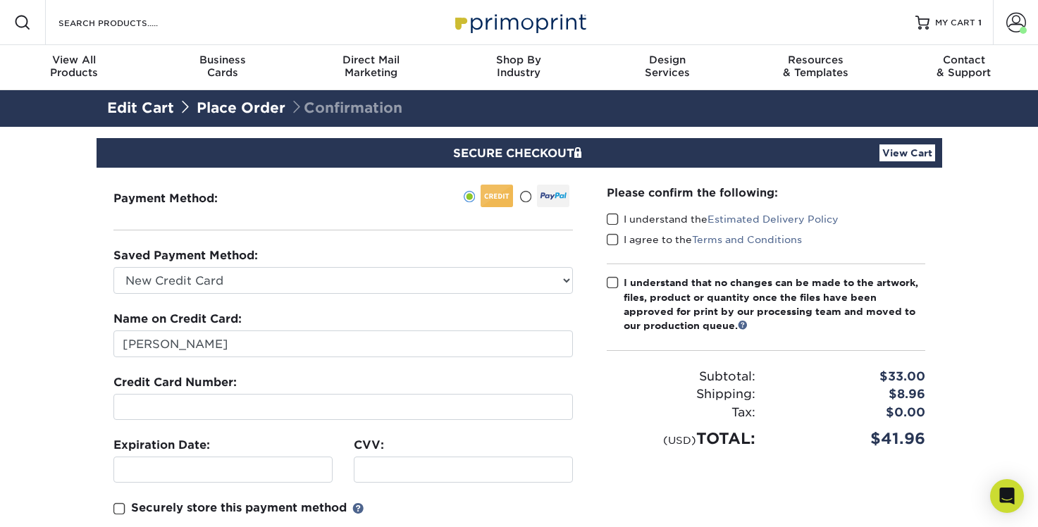
click at [612, 212] on label "I understand the Estimated Delivery Policy" at bounding box center [723, 219] width 232 height 14
click at [0, 0] on input "I understand the Estimated Delivery Policy" at bounding box center [0, 0] width 0 height 0
click at [612, 216] on span at bounding box center [613, 219] width 12 height 13
click at [0, 0] on input "I understand the Estimated Delivery Policy" at bounding box center [0, 0] width 0 height 0
click at [614, 223] on span at bounding box center [613, 219] width 12 height 13
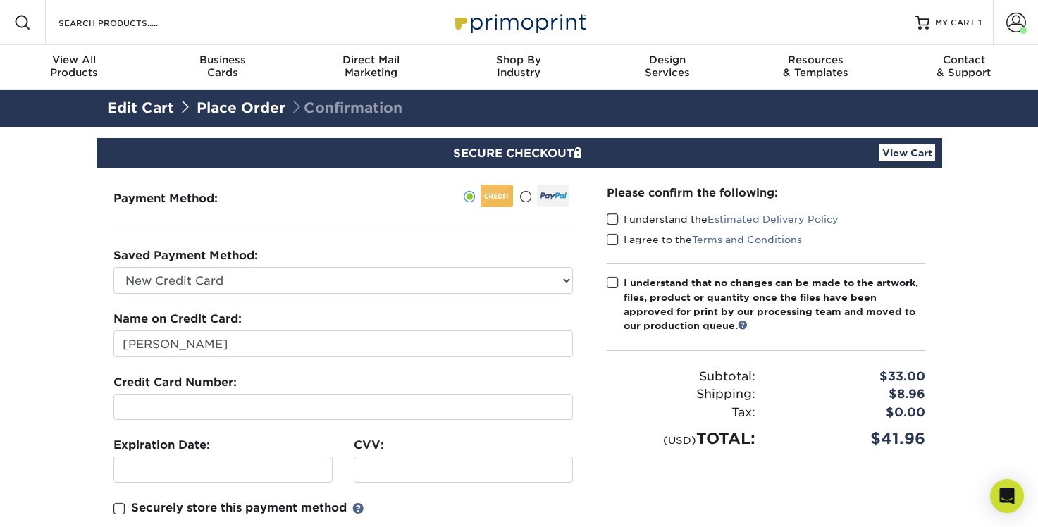
click at [0, 0] on input "I understand the Estimated Delivery Policy" at bounding box center [0, 0] width 0 height 0
click at [614, 243] on span at bounding box center [613, 239] width 12 height 13
click at [0, 0] on input "I agree to the Terms and Conditions" at bounding box center [0, 0] width 0 height 0
click at [612, 278] on span at bounding box center [613, 282] width 12 height 13
click at [0, 0] on input "I understand that no changes can be made to the artwork, files, product or quan…" at bounding box center [0, 0] width 0 height 0
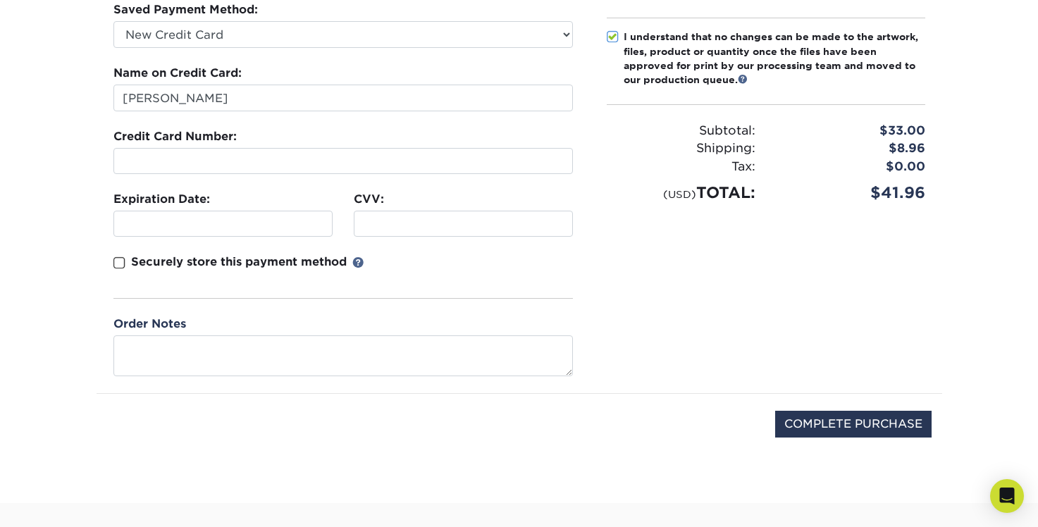
scroll to position [257, 0]
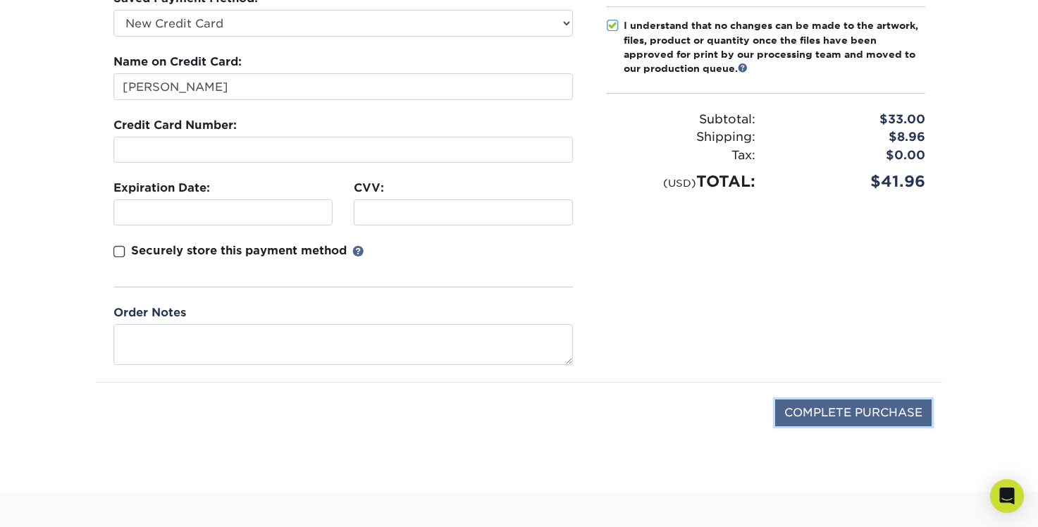
click at [824, 408] on input "COMPLETE PURCHASE" at bounding box center [853, 413] width 156 height 27
type input "PROCESSING, PLEASE WAIT..."
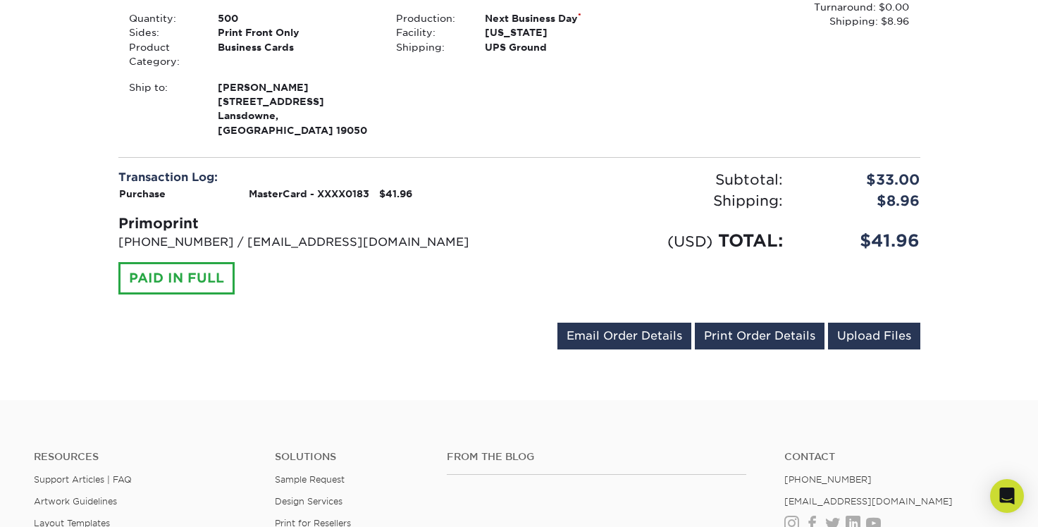
scroll to position [458, 0]
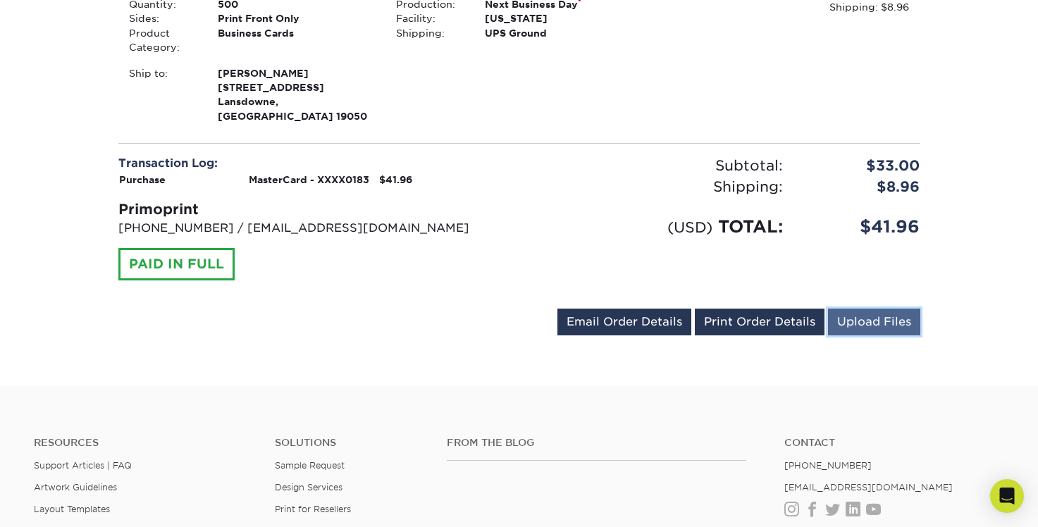
click at [911, 309] on link "Upload Files" at bounding box center [874, 322] width 92 height 27
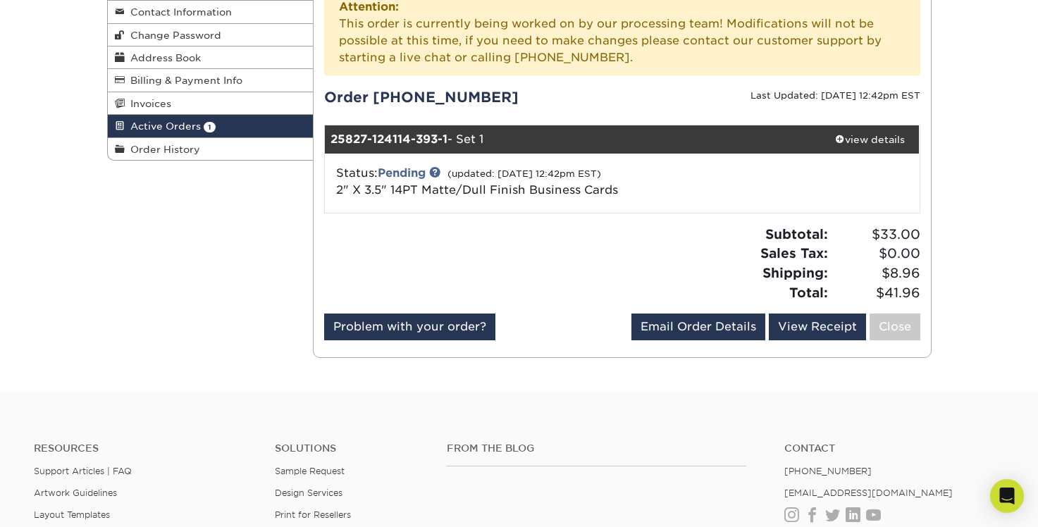
scroll to position [190, 0]
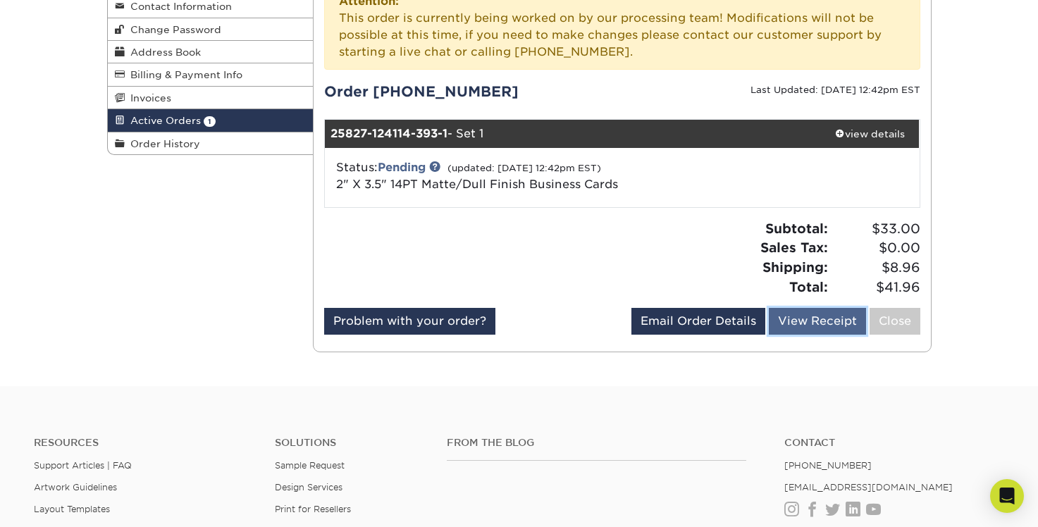
click at [794, 318] on link "View Receipt" at bounding box center [817, 321] width 97 height 27
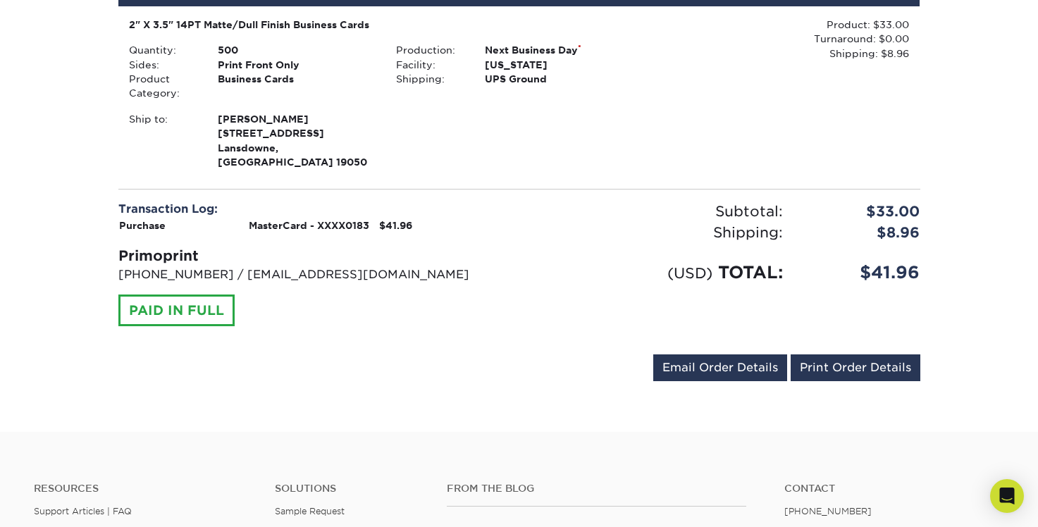
scroll to position [283, 0]
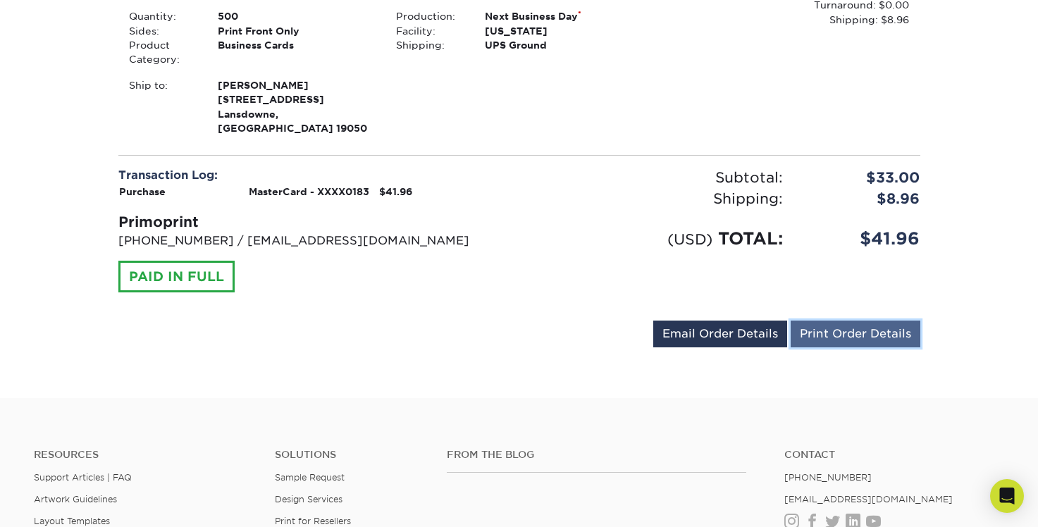
click at [843, 321] on link "Print Order Details" at bounding box center [856, 334] width 130 height 27
click at [832, 321] on link "Print Order Details" at bounding box center [856, 334] width 130 height 27
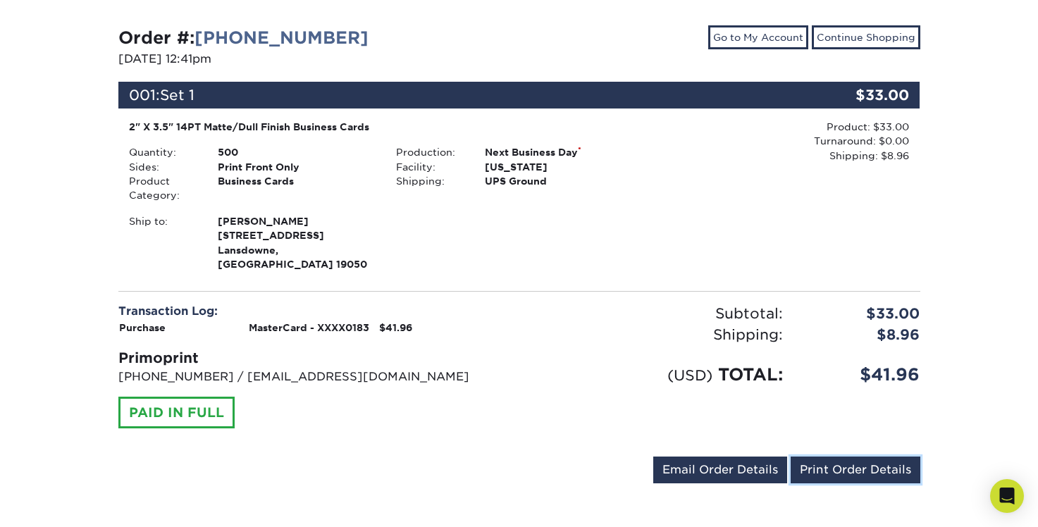
scroll to position [138, 0]
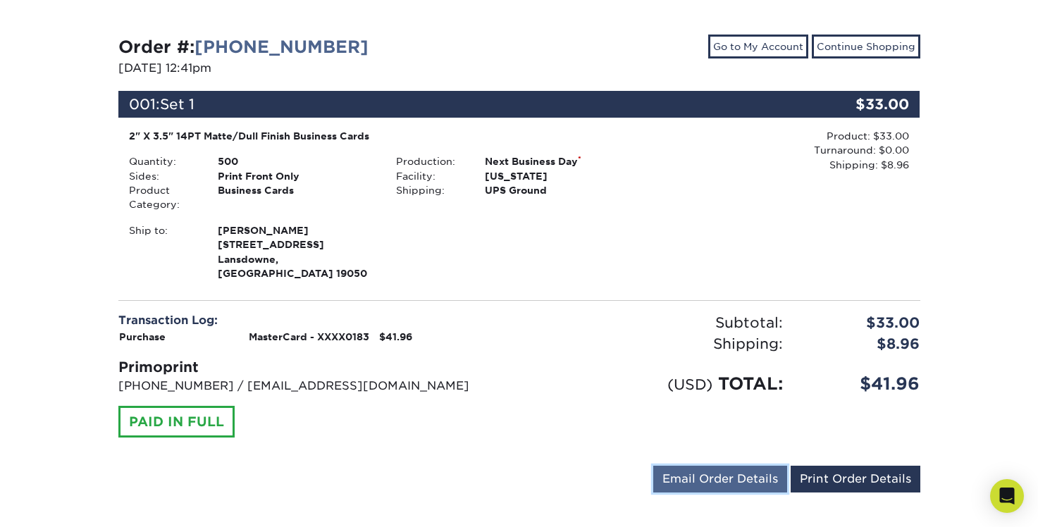
click at [735, 466] on link "Email Order Details" at bounding box center [720, 479] width 134 height 27
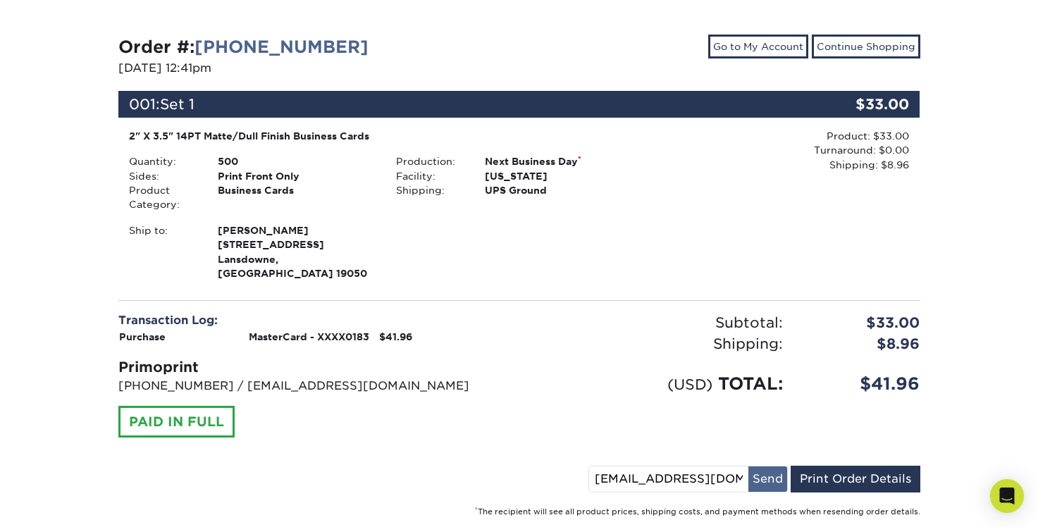
click at [769, 470] on button "Send" at bounding box center [768, 479] width 39 height 25
